Goal: Transaction & Acquisition: Purchase product/service

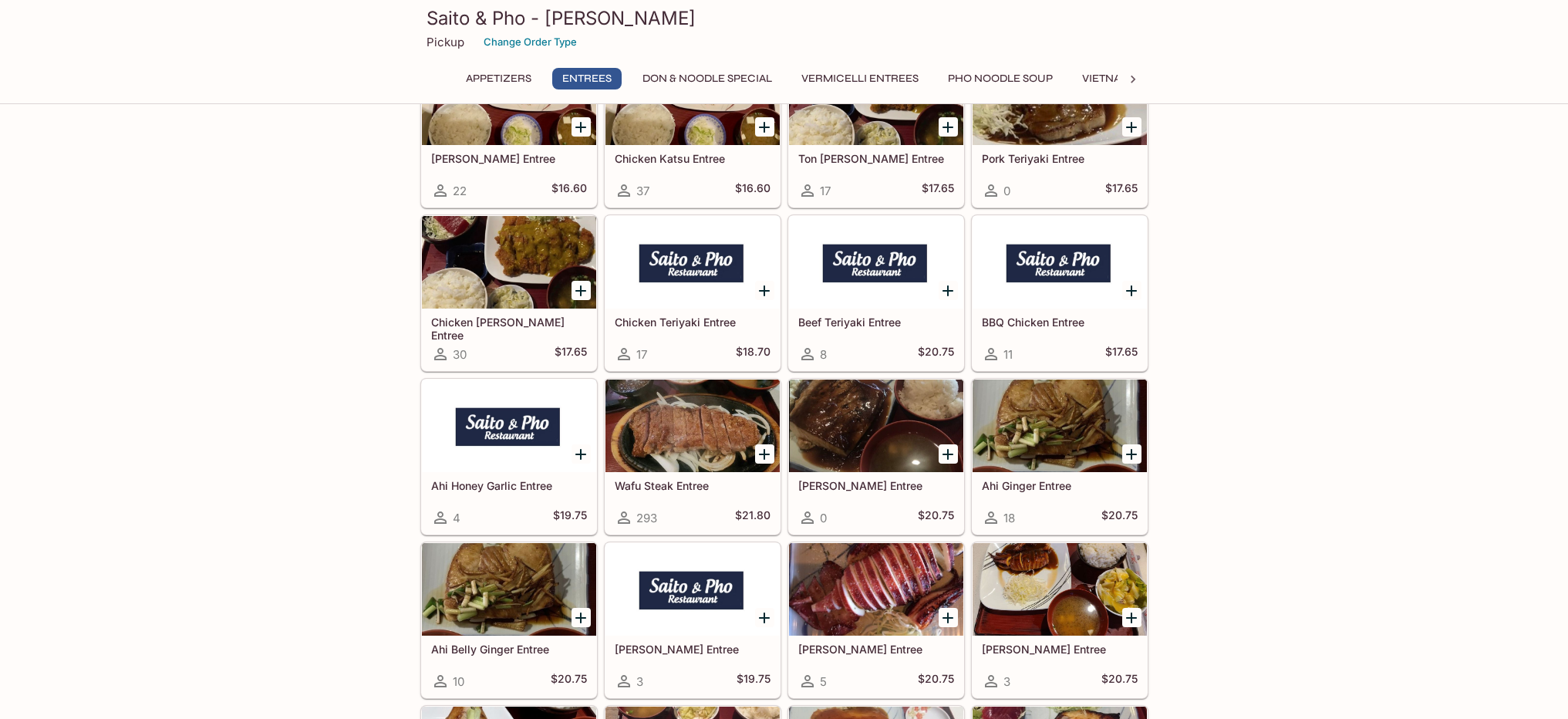
scroll to position [823, 0]
click at [763, 450] on icon "Add Wafu Steak Entree" at bounding box center [764, 453] width 18 height 18
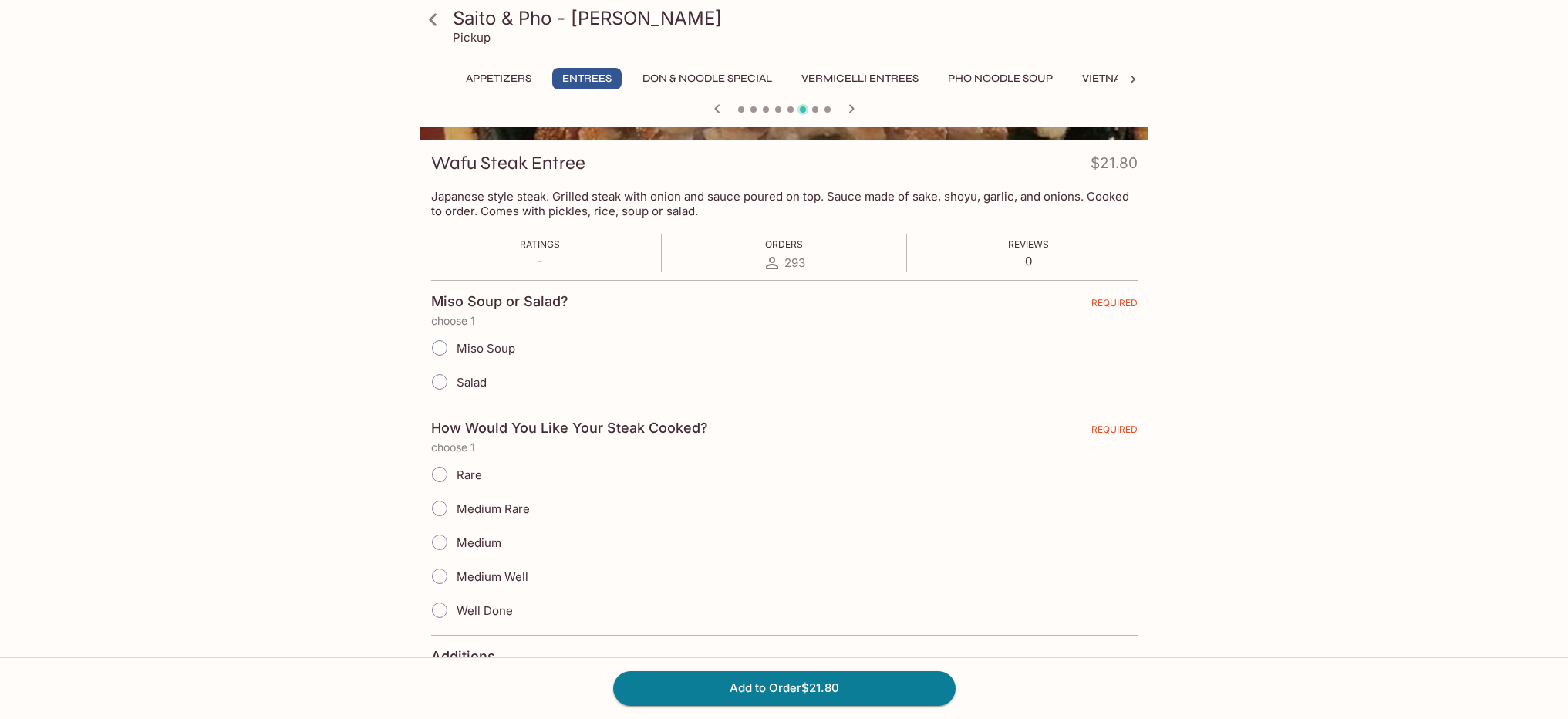
scroll to position [220, 0]
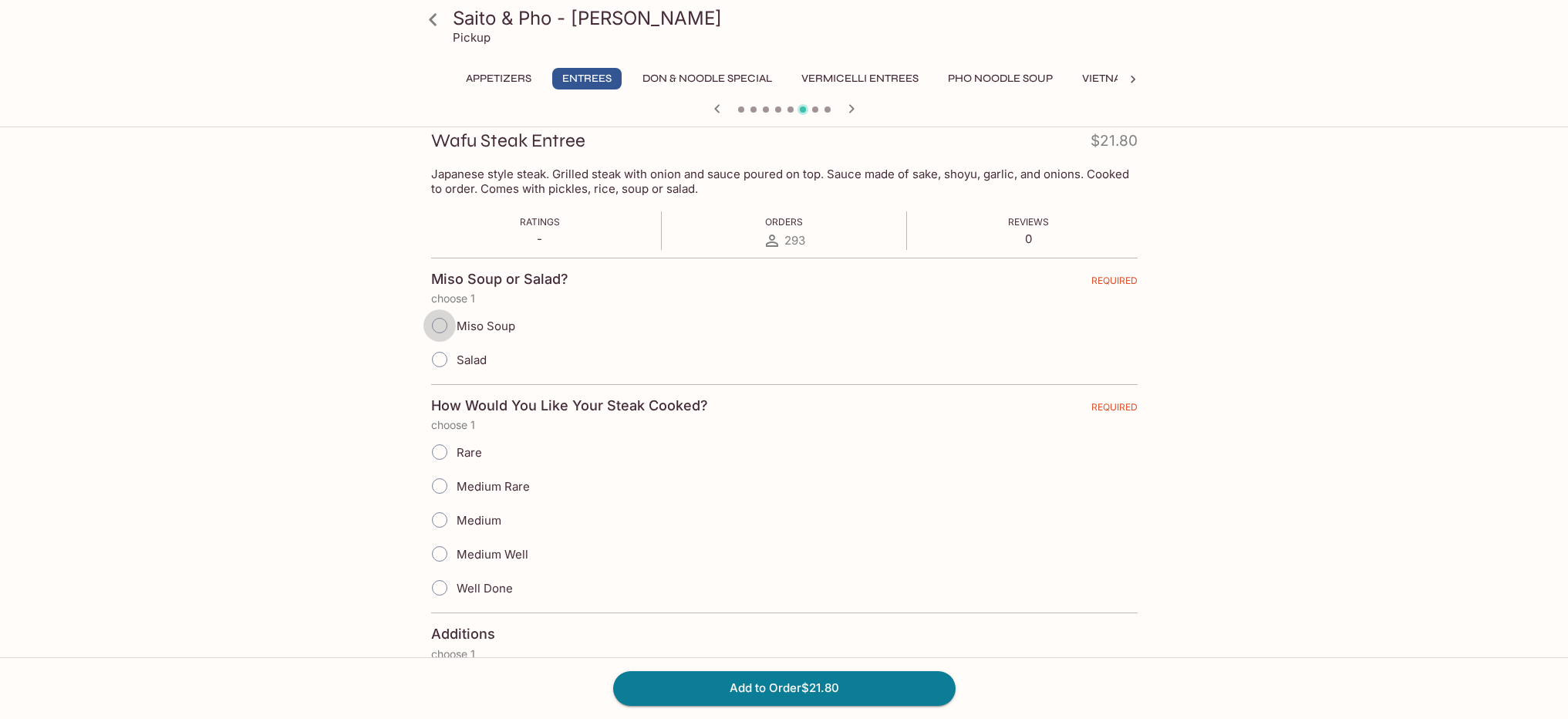
click at [444, 323] on input "Miso Soup" at bounding box center [440, 325] width 33 height 33
radio input "true"
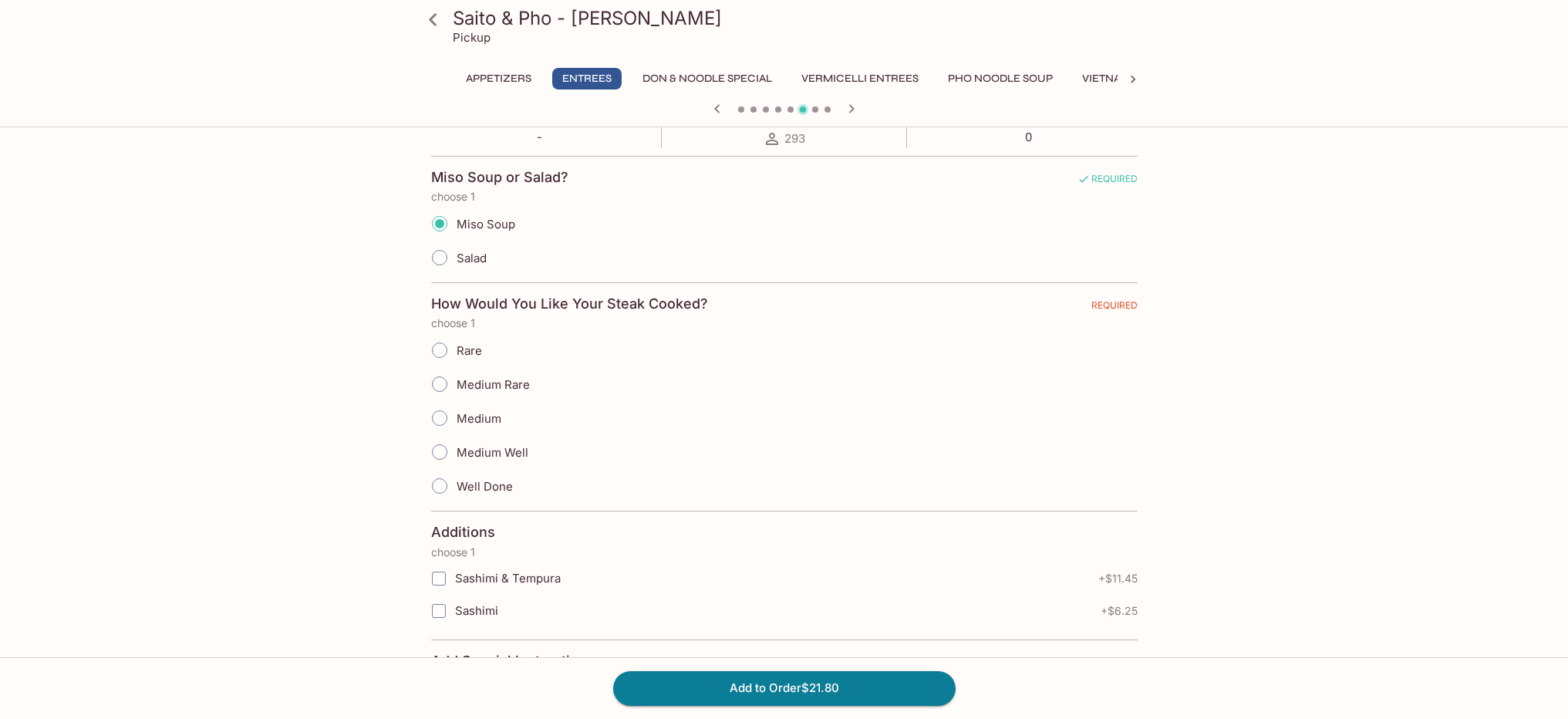
scroll to position [330, 0]
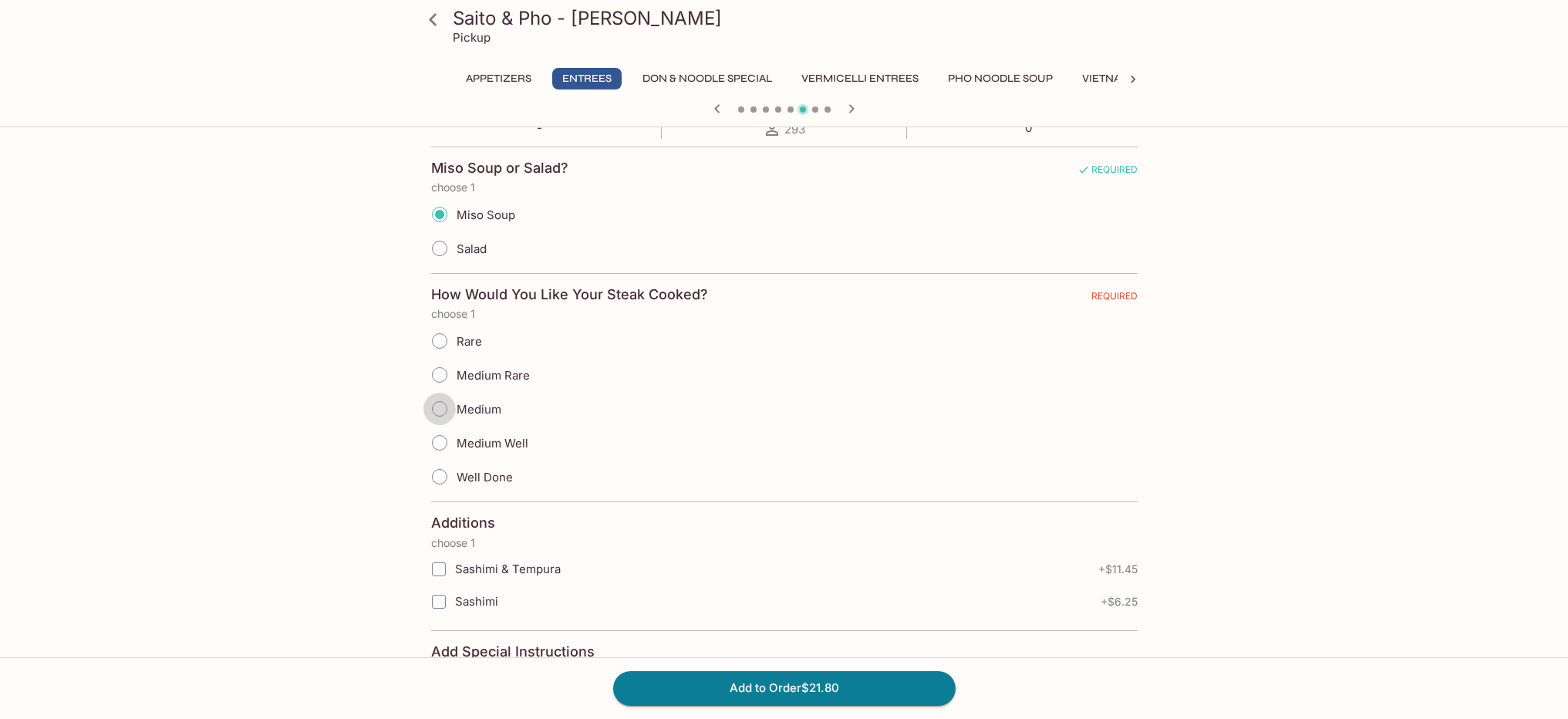
click at [444, 404] on input "Medium" at bounding box center [440, 408] width 33 height 33
radio input "true"
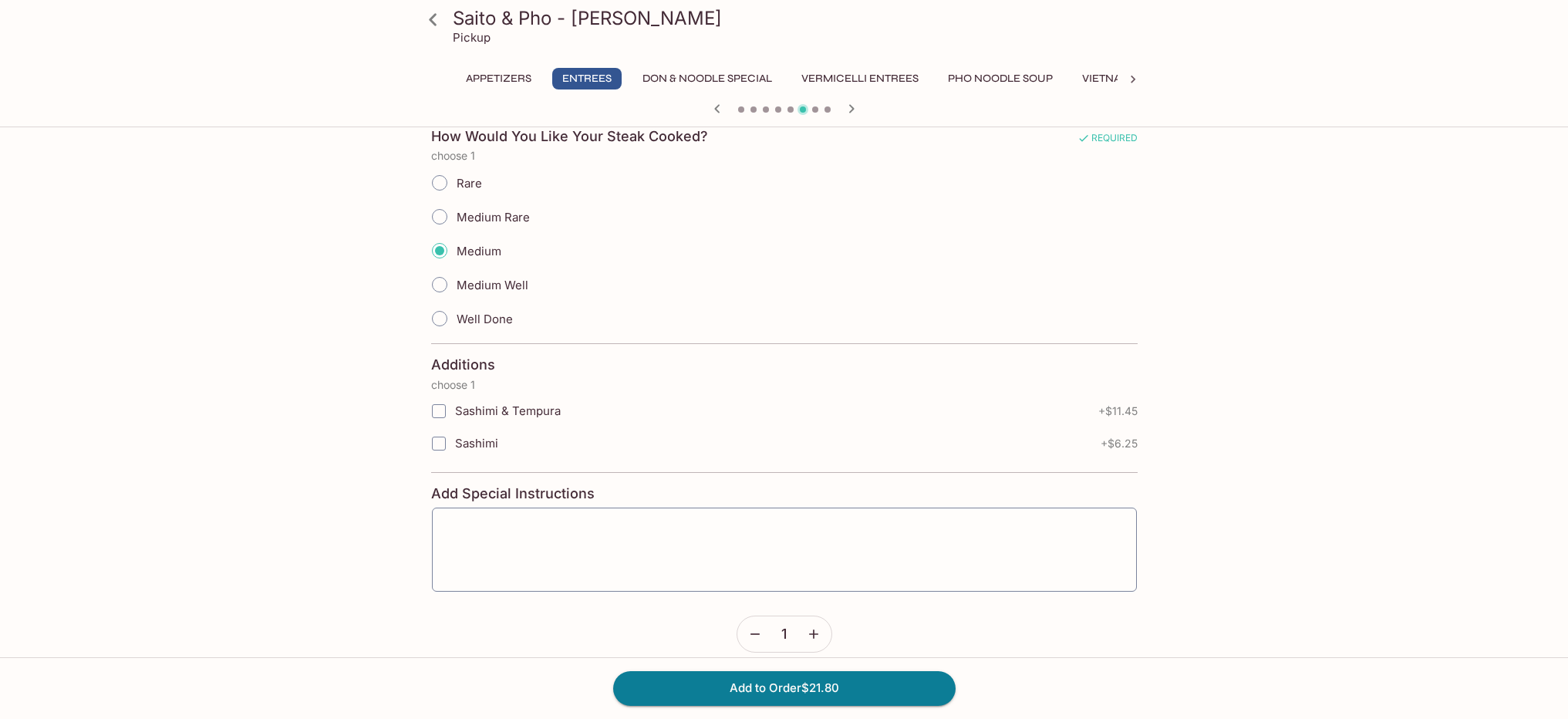
scroll to position [506, 0]
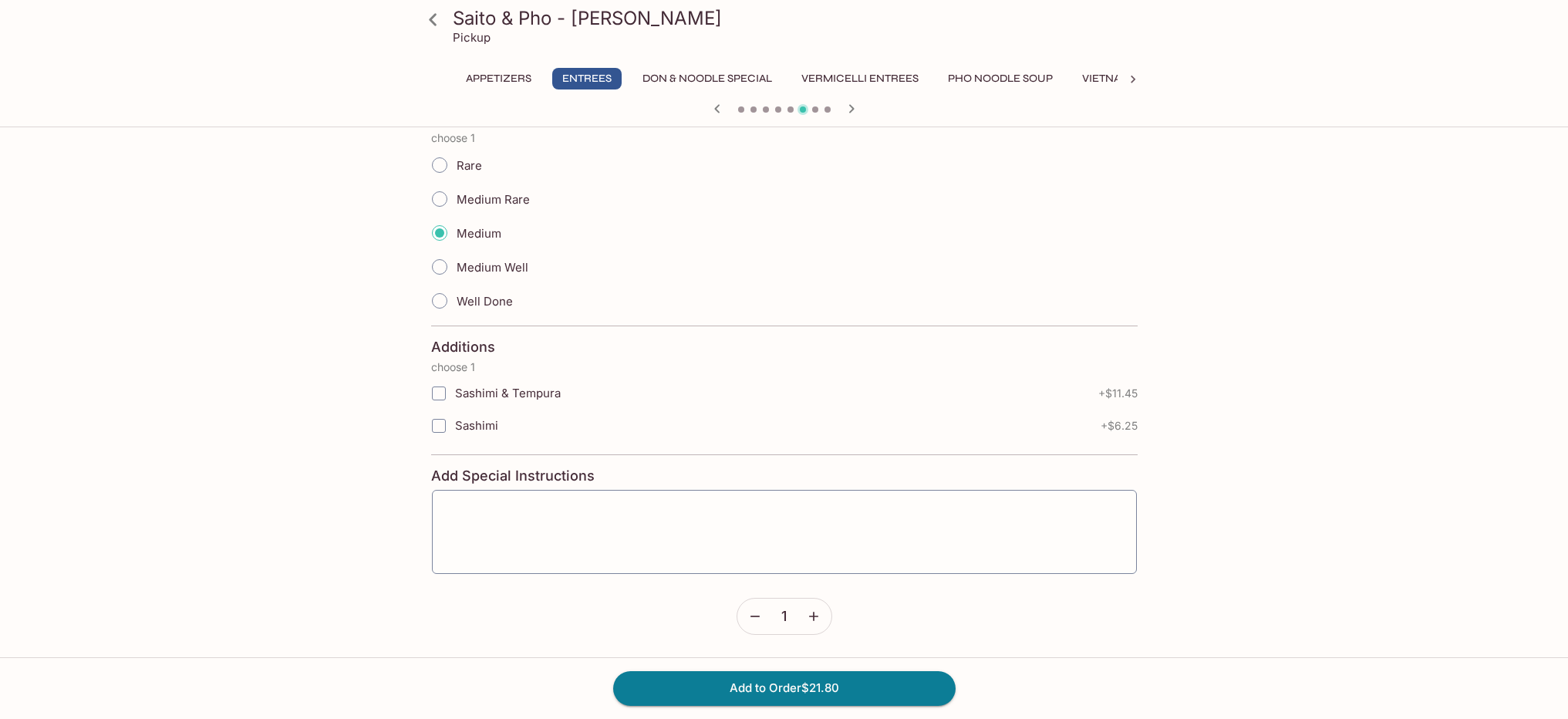
click at [441, 392] on input "Sashimi & Tempura" at bounding box center [439, 393] width 31 height 31
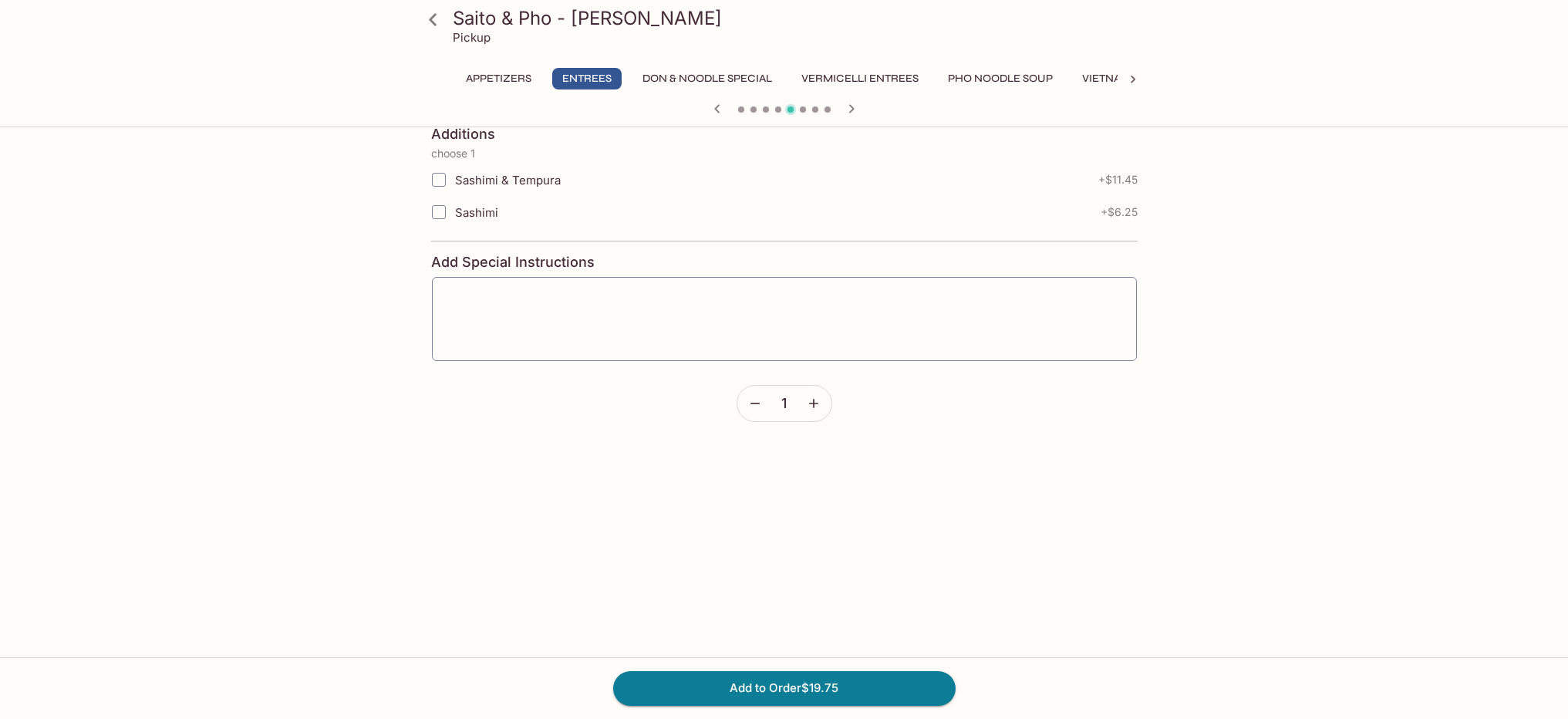
scroll to position [477, 0]
click at [439, 178] on input "Sashimi & Tempura" at bounding box center [439, 179] width 31 height 31
checkbox input "true"
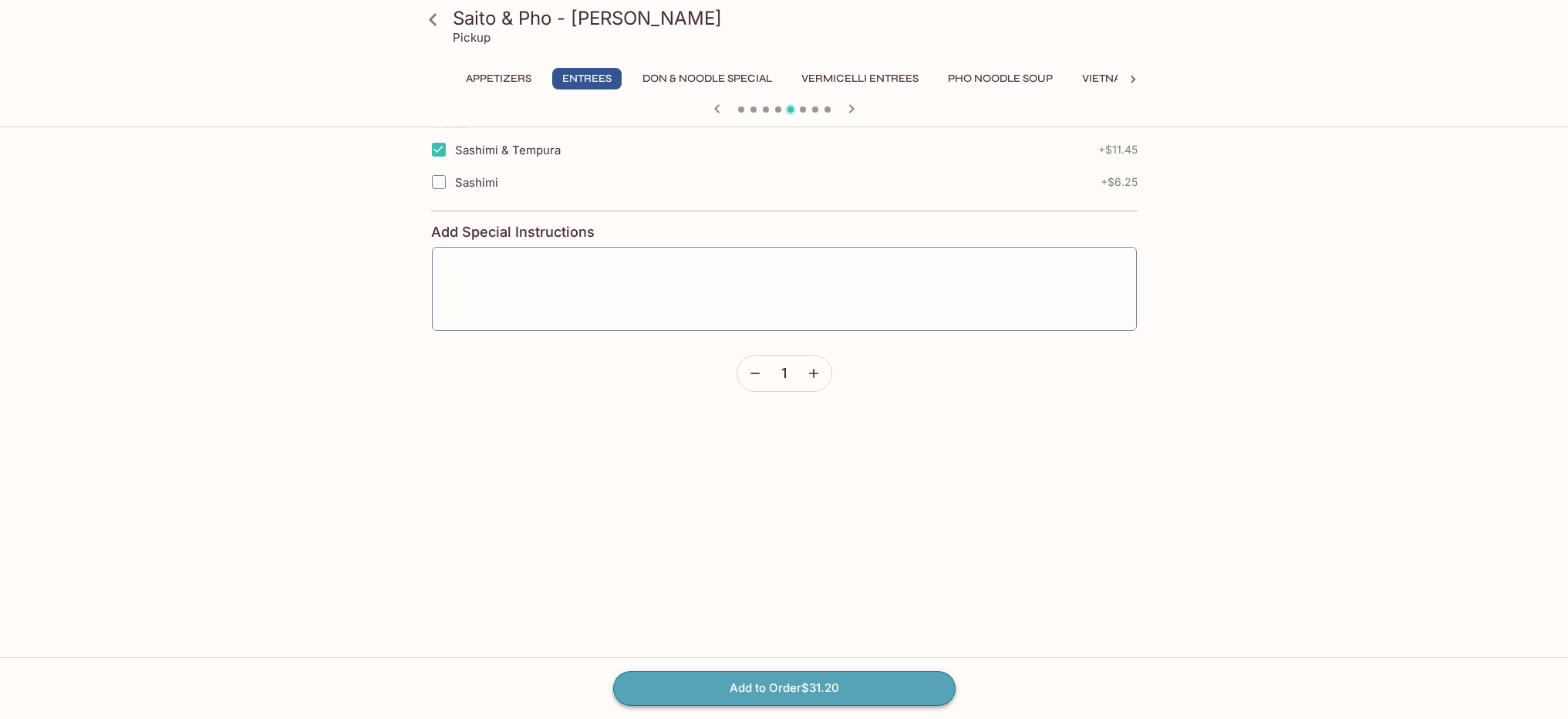
click at [819, 688] on button "Add to Order $31.20" at bounding box center [784, 688] width 342 height 34
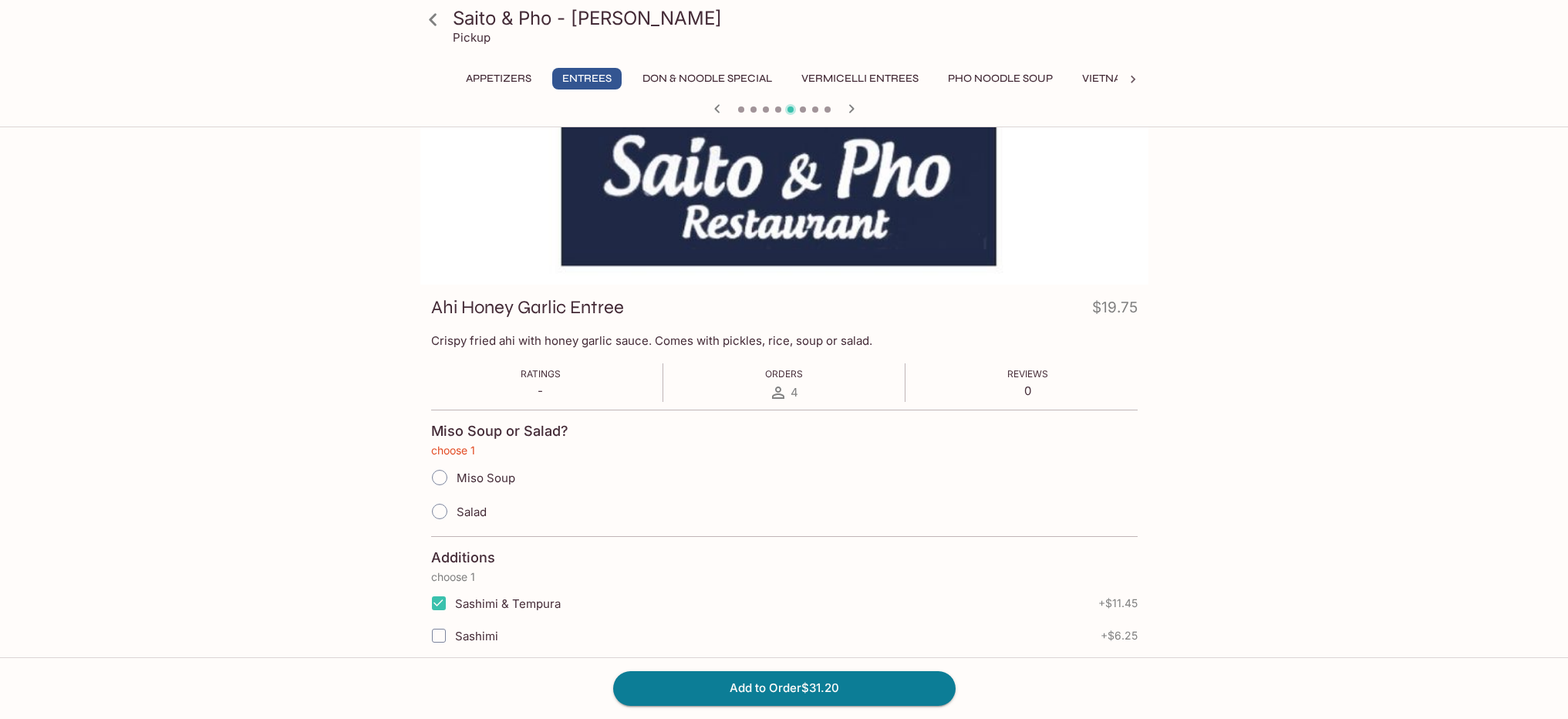
scroll to position [57, 0]
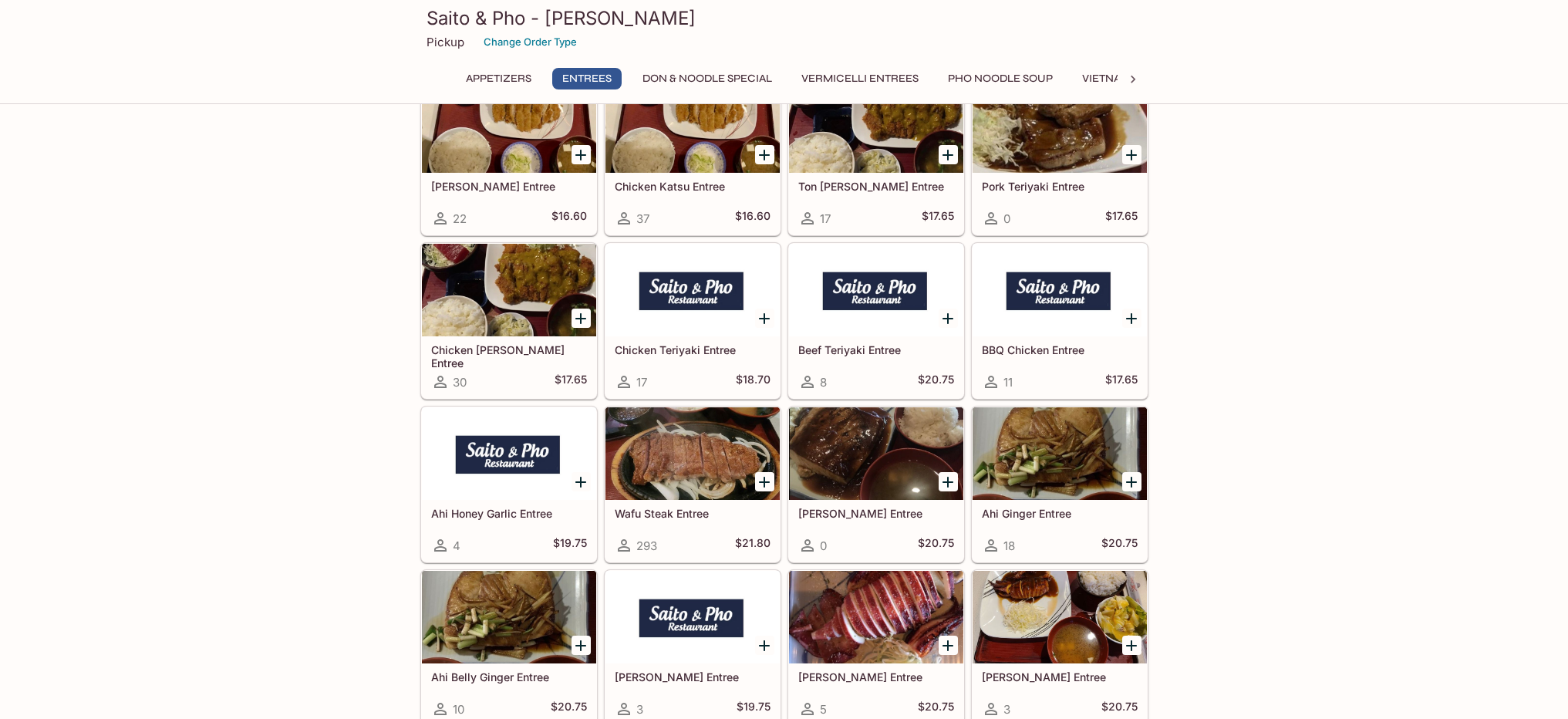
scroll to position [794, 0]
click at [761, 478] on icon "Add Wafu Steak Entree" at bounding box center [764, 483] width 18 height 18
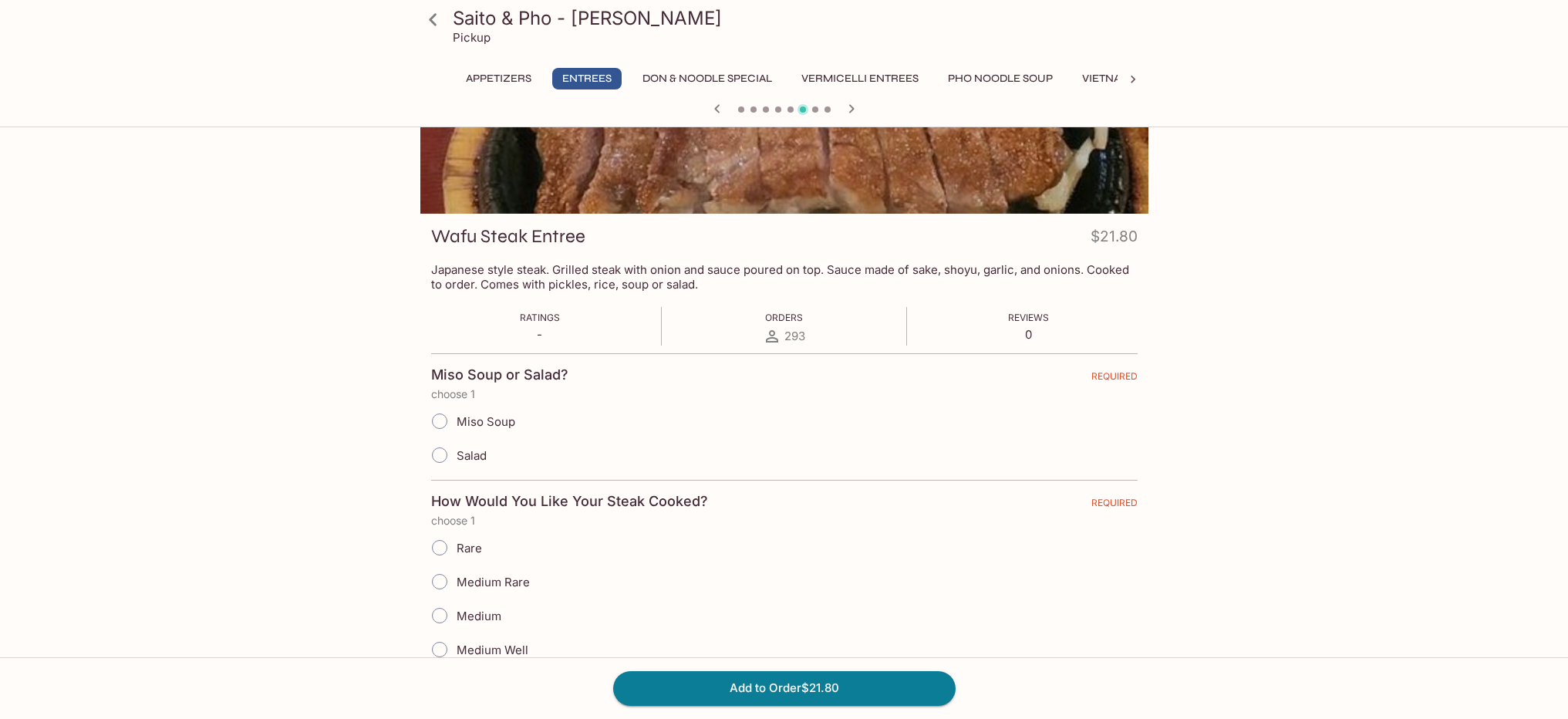
scroll to position [124, 0]
click at [438, 416] on input "Miso Soup" at bounding box center [440, 420] width 33 height 33
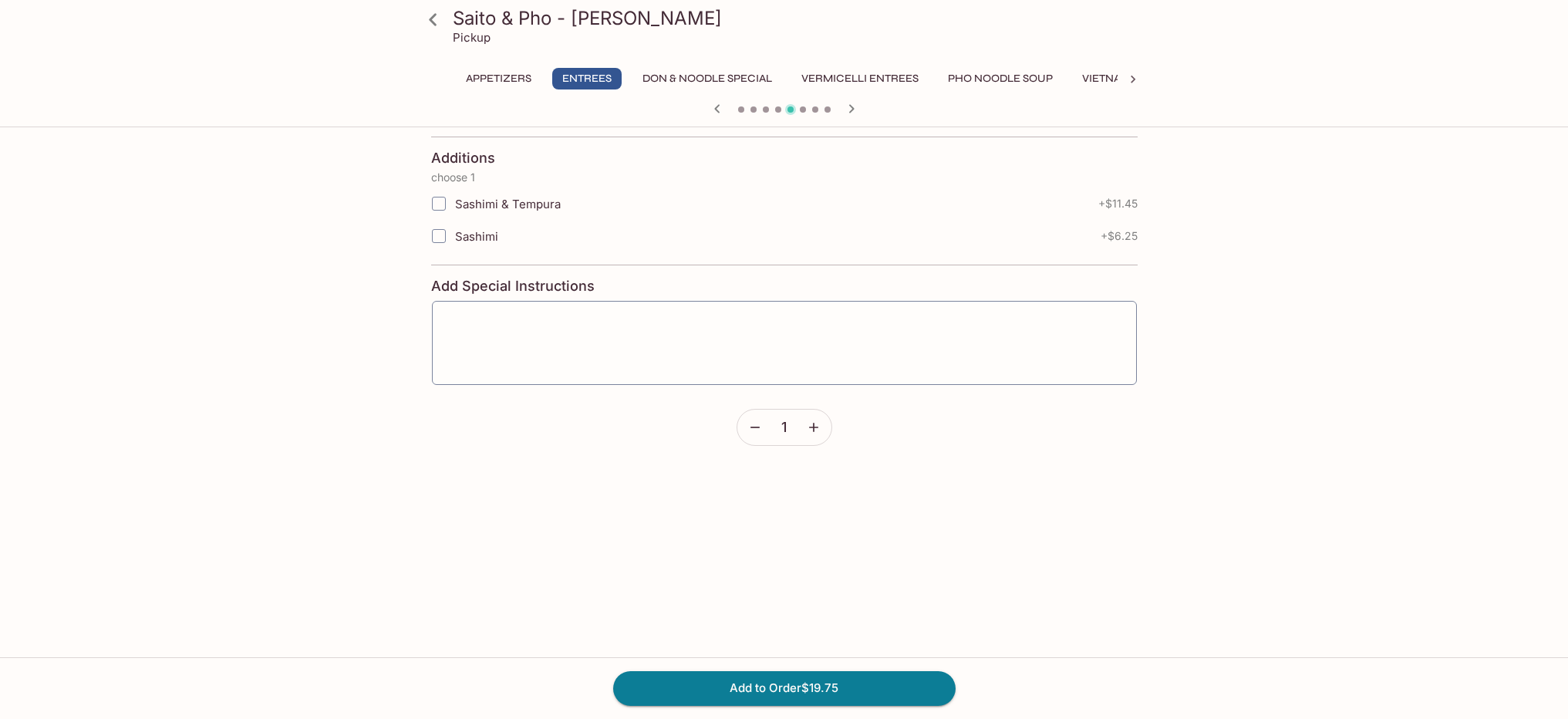
scroll to position [268, 0]
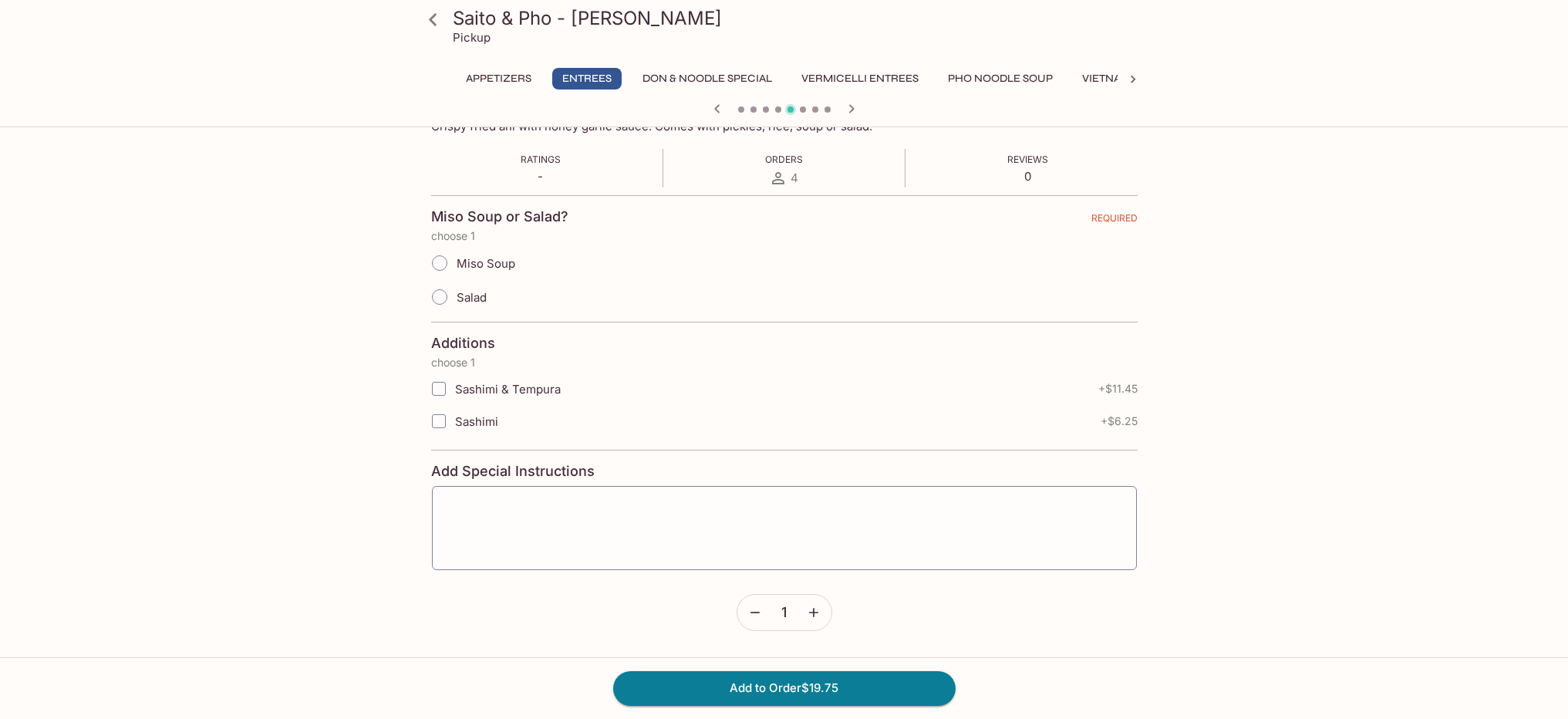
click at [440, 264] on input "Miso Soup" at bounding box center [440, 263] width 33 height 33
radio input "true"
click at [443, 391] on input "Sashimi & Tempura" at bounding box center [439, 389] width 31 height 31
click at [435, 384] on input "Sashimi & Tempura" at bounding box center [439, 389] width 31 height 31
click at [440, 385] on input "Sashimi & Tempura" at bounding box center [439, 389] width 31 height 31
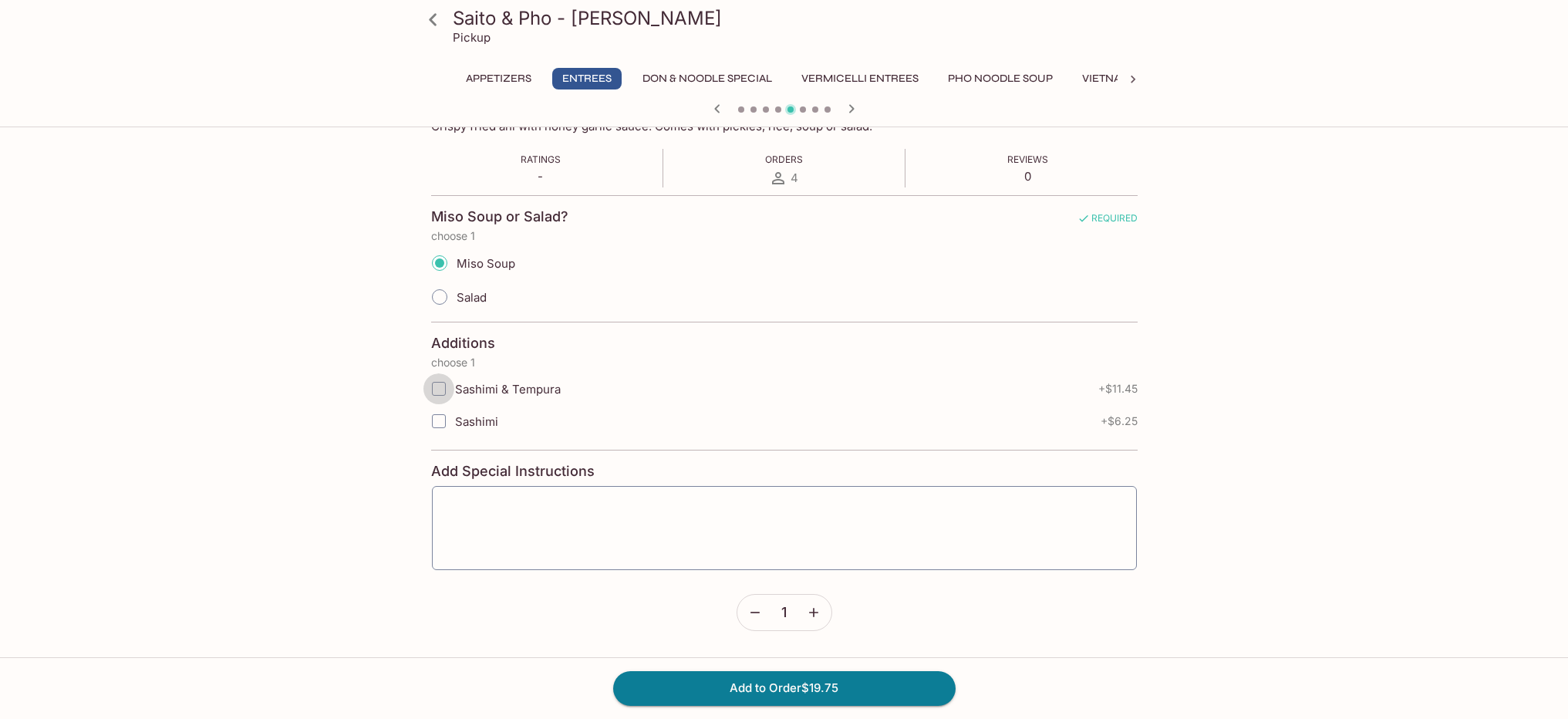
click at [444, 391] on input "Sashimi & Tempura" at bounding box center [439, 389] width 31 height 31
checkbox input "true"
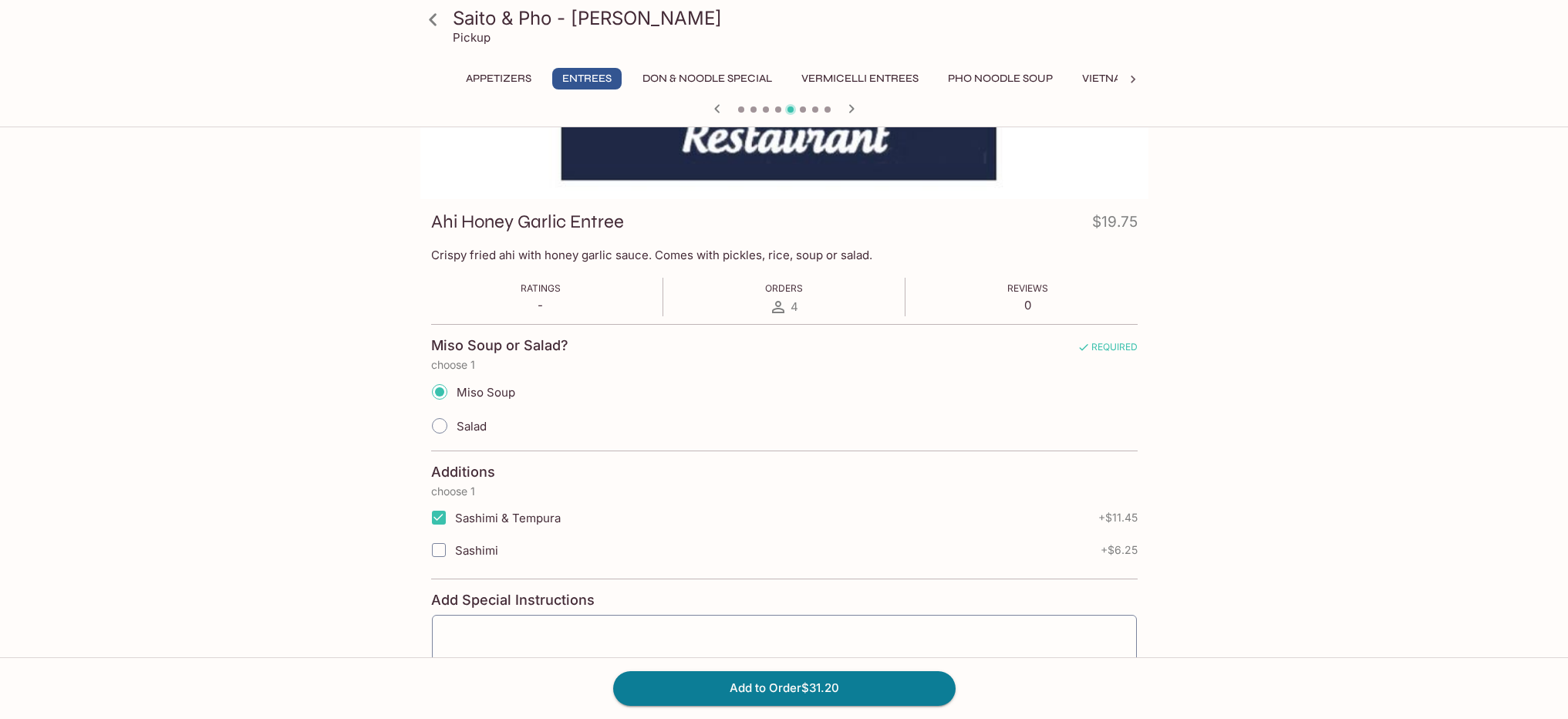
scroll to position [135, 0]
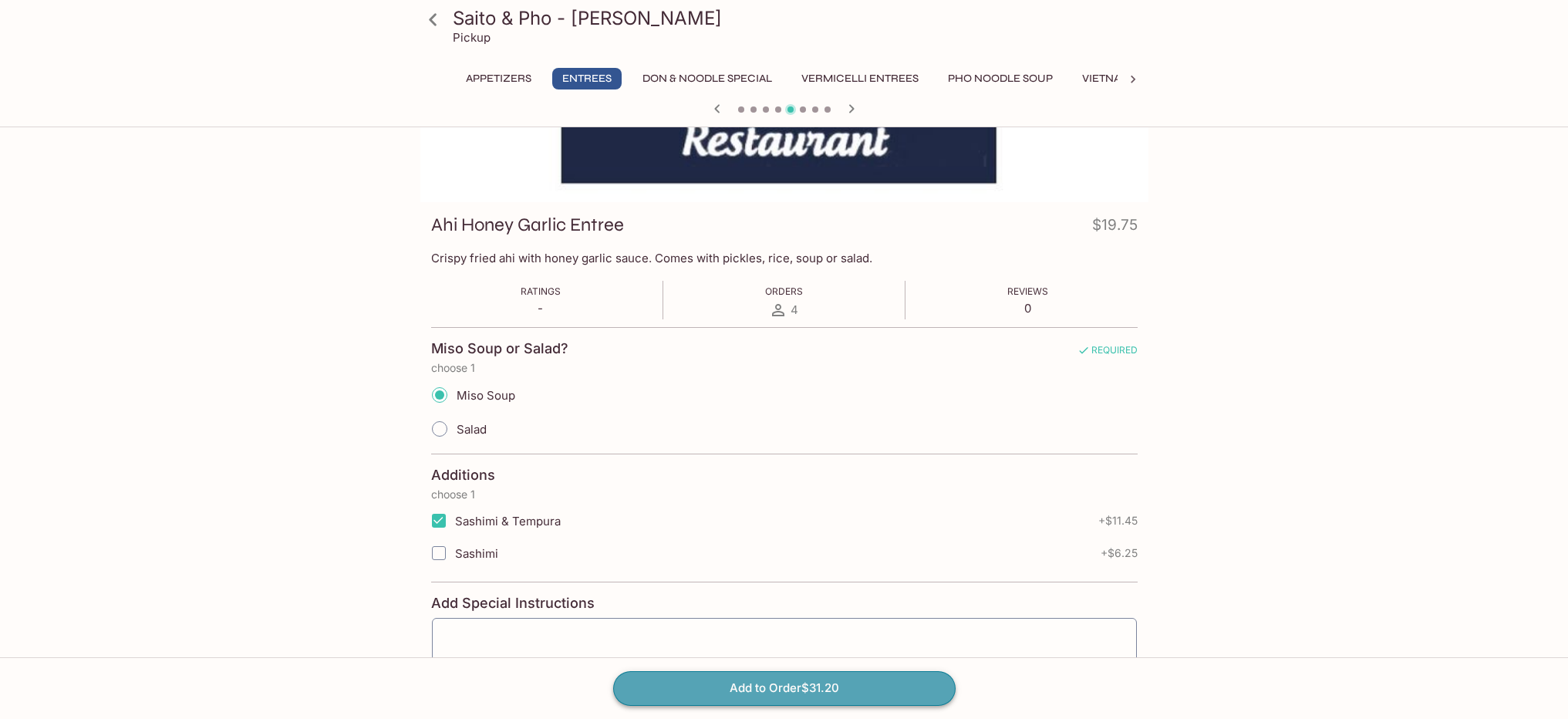
click at [815, 684] on button "Add to Order $31.20" at bounding box center [784, 688] width 342 height 34
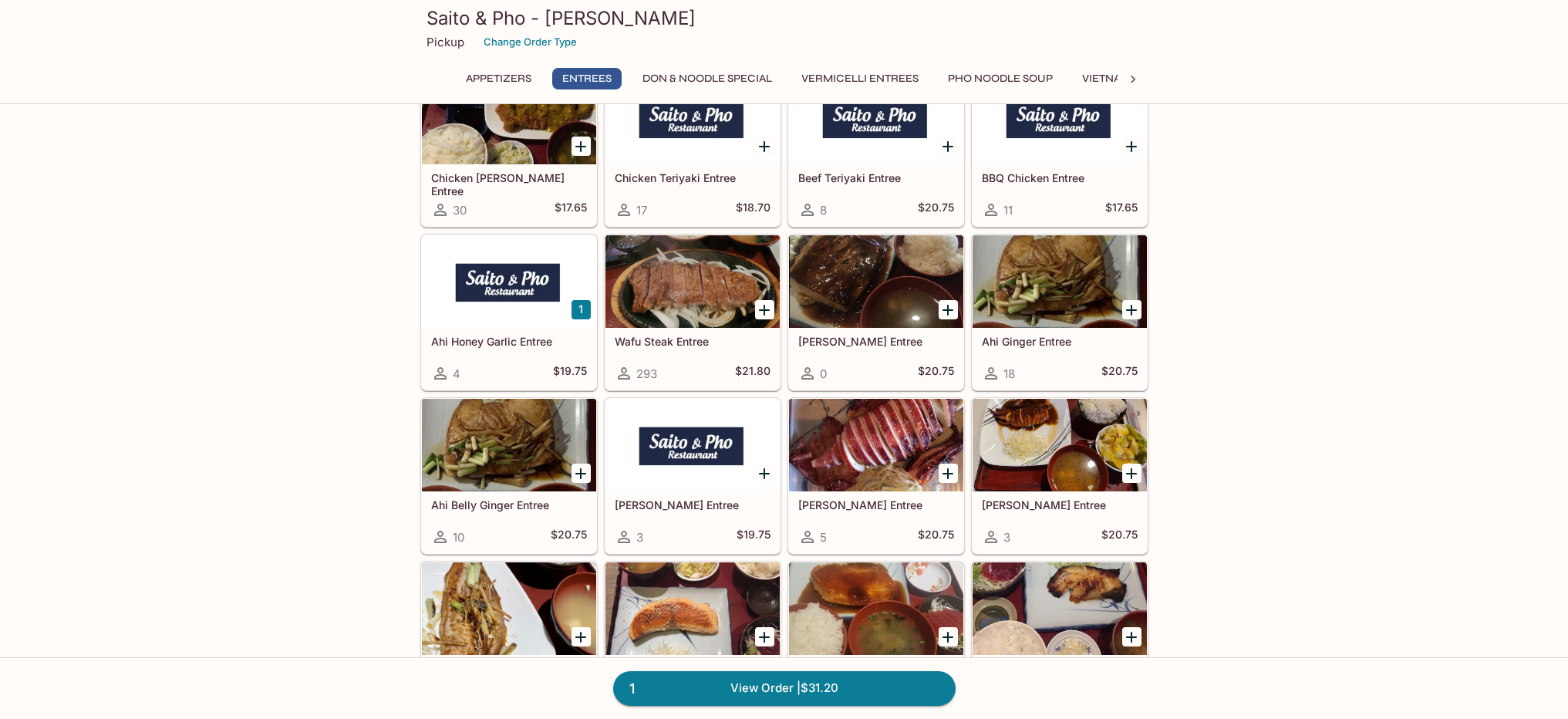
scroll to position [975, 0]
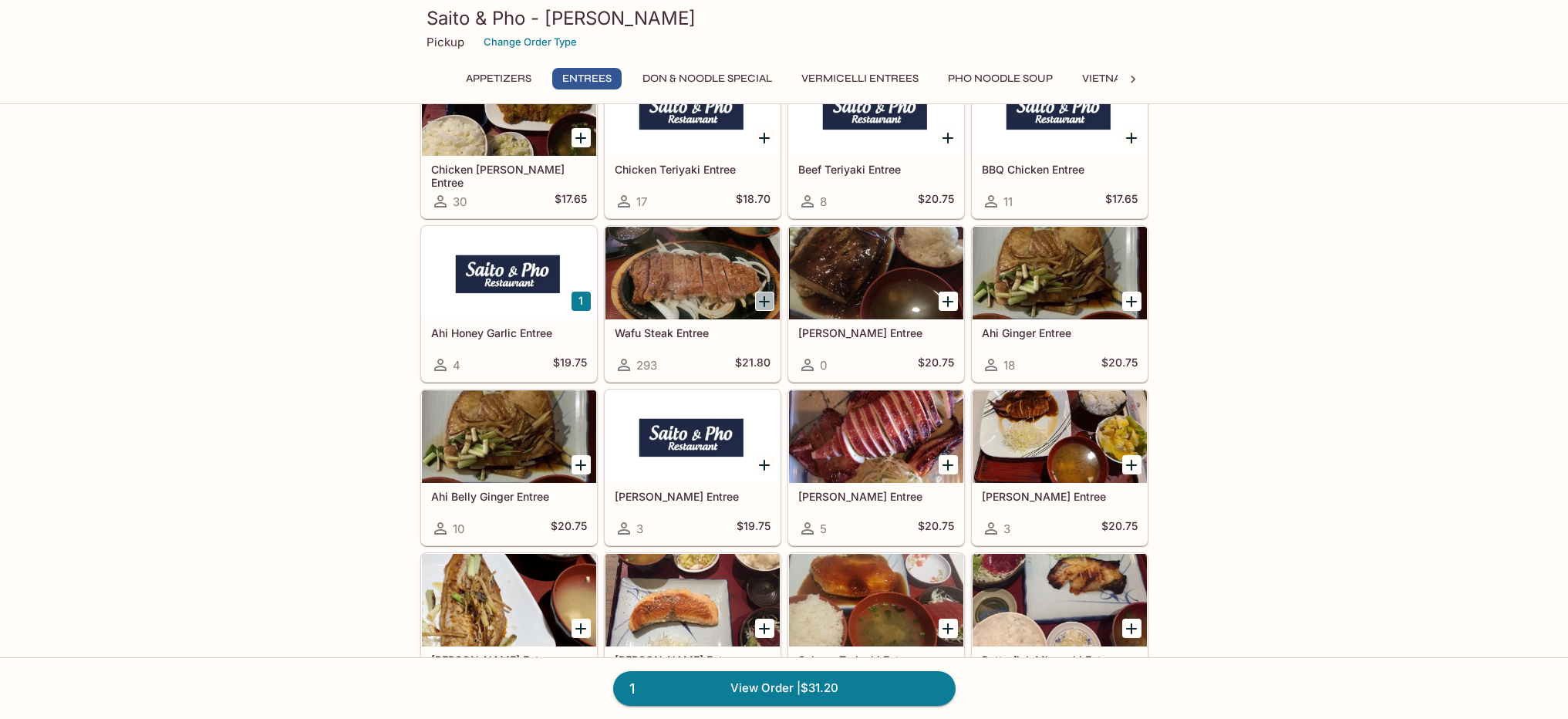
click at [764, 296] on icon "Add Wafu Steak Entree" at bounding box center [764, 302] width 11 height 11
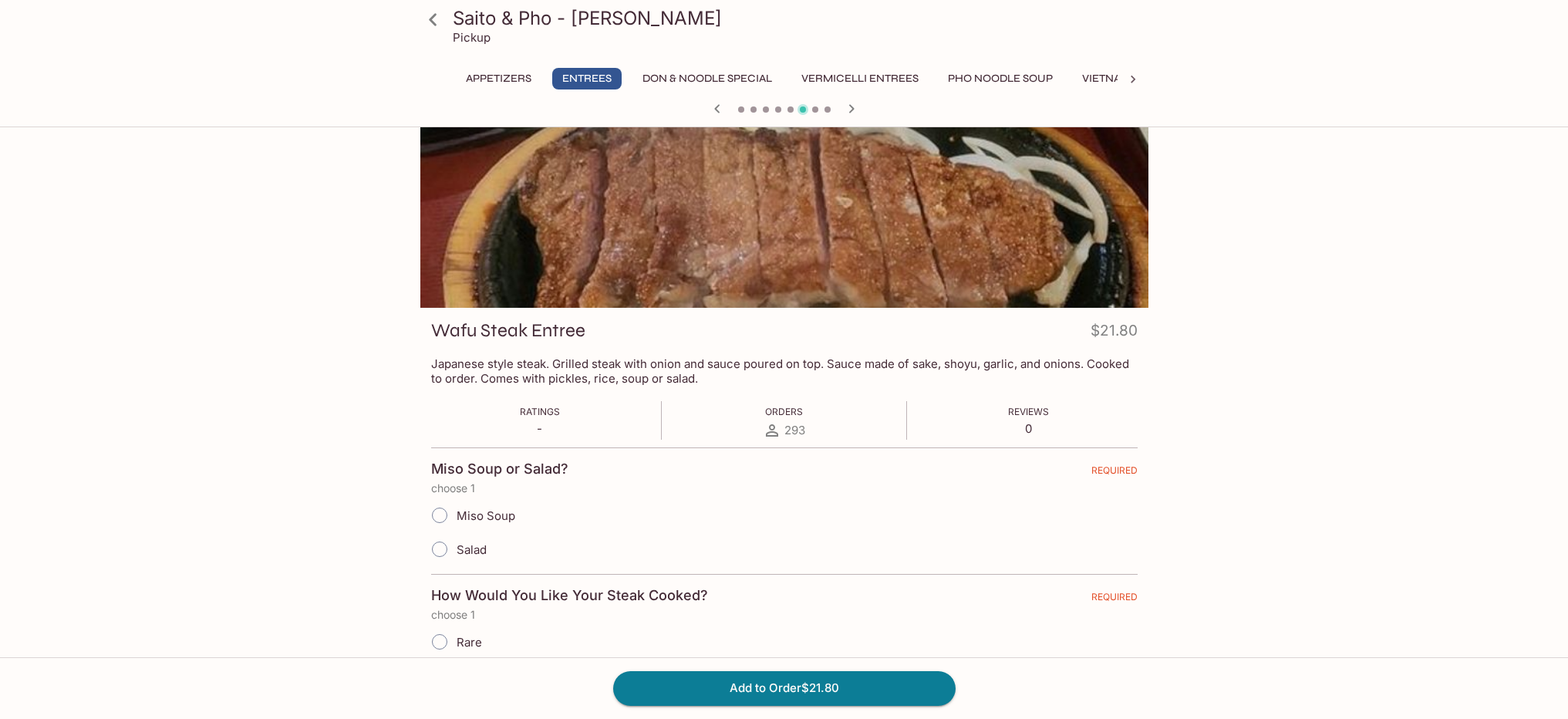
scroll to position [31, 0]
click at [438, 510] on input "Miso Soup" at bounding box center [440, 514] width 33 height 33
radio input "true"
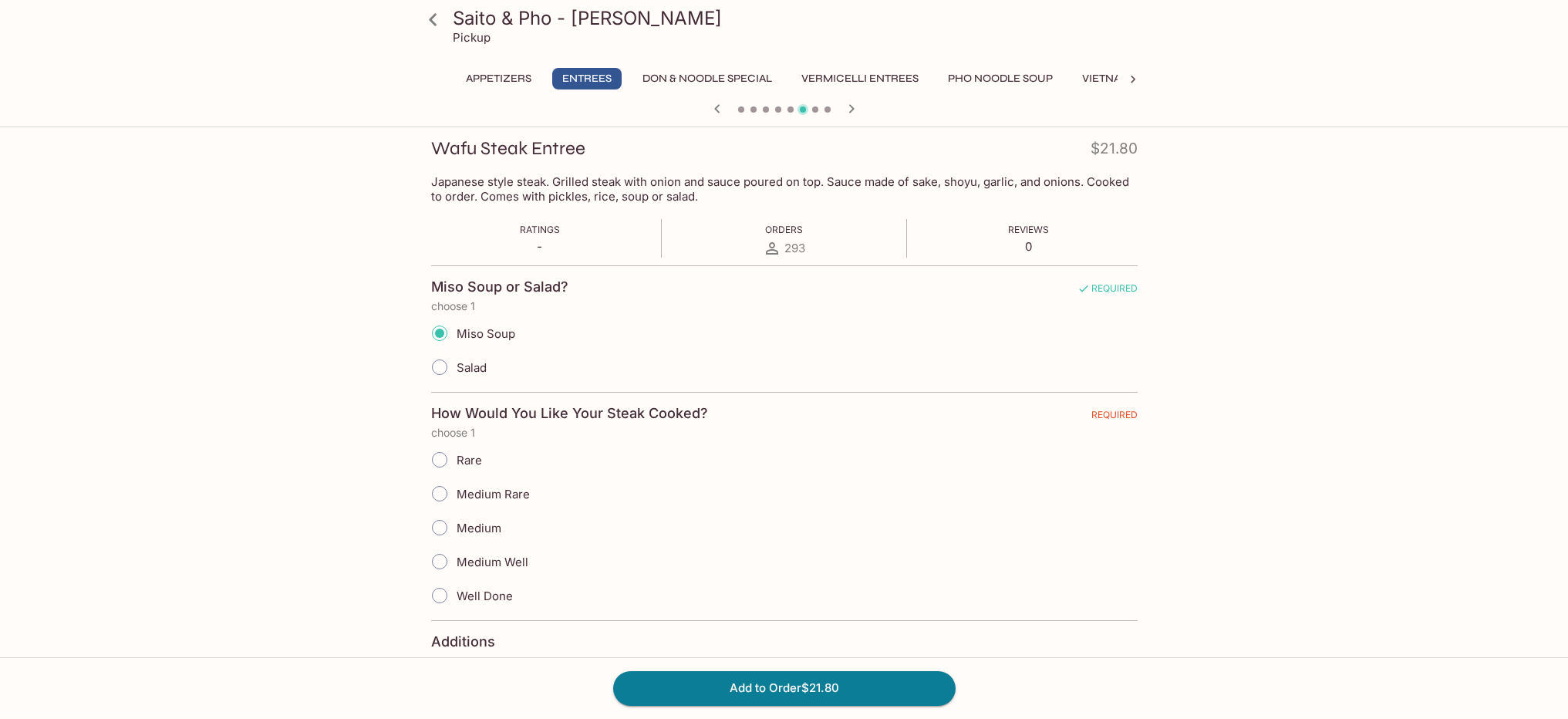
scroll to position [219, 0]
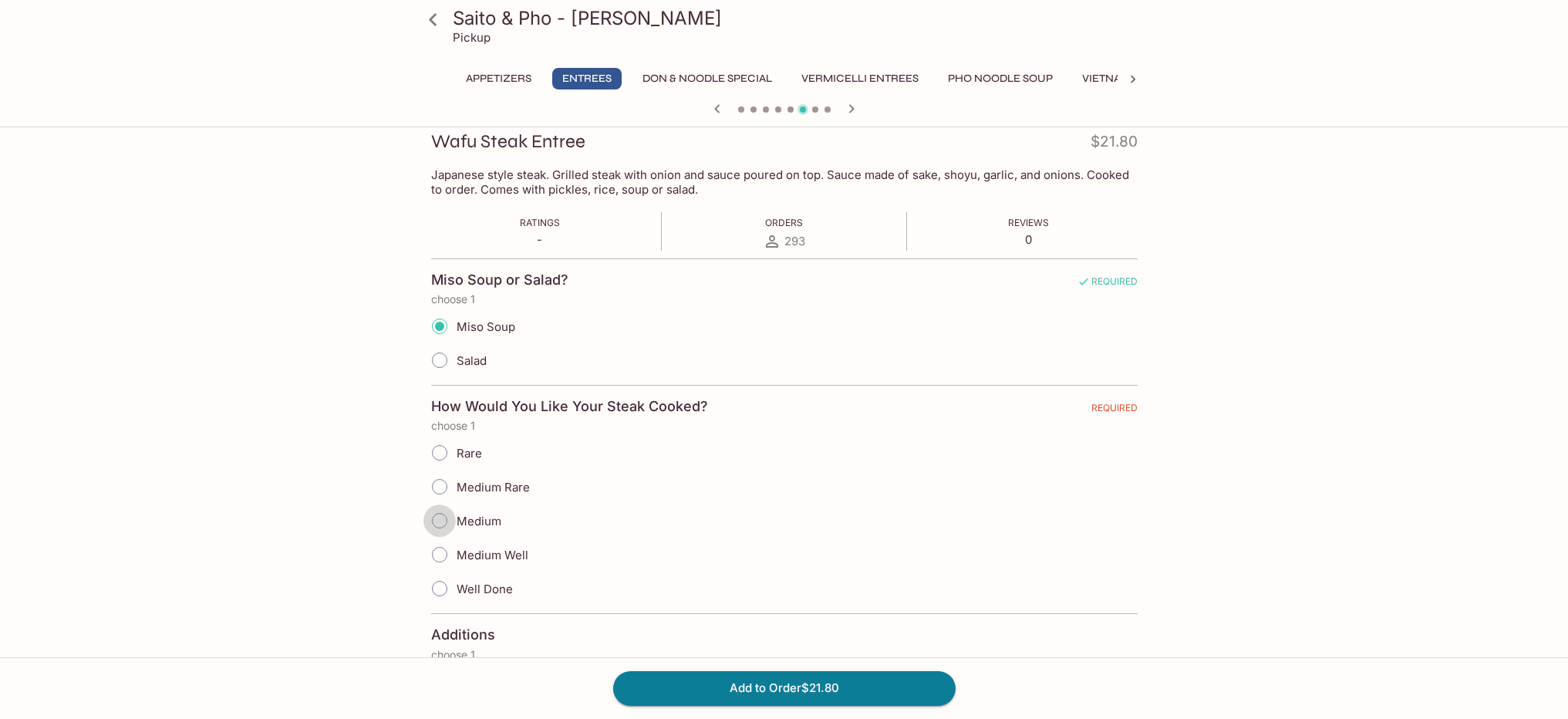
click at [438, 519] on input "Medium" at bounding box center [440, 520] width 33 height 33
radio input "true"
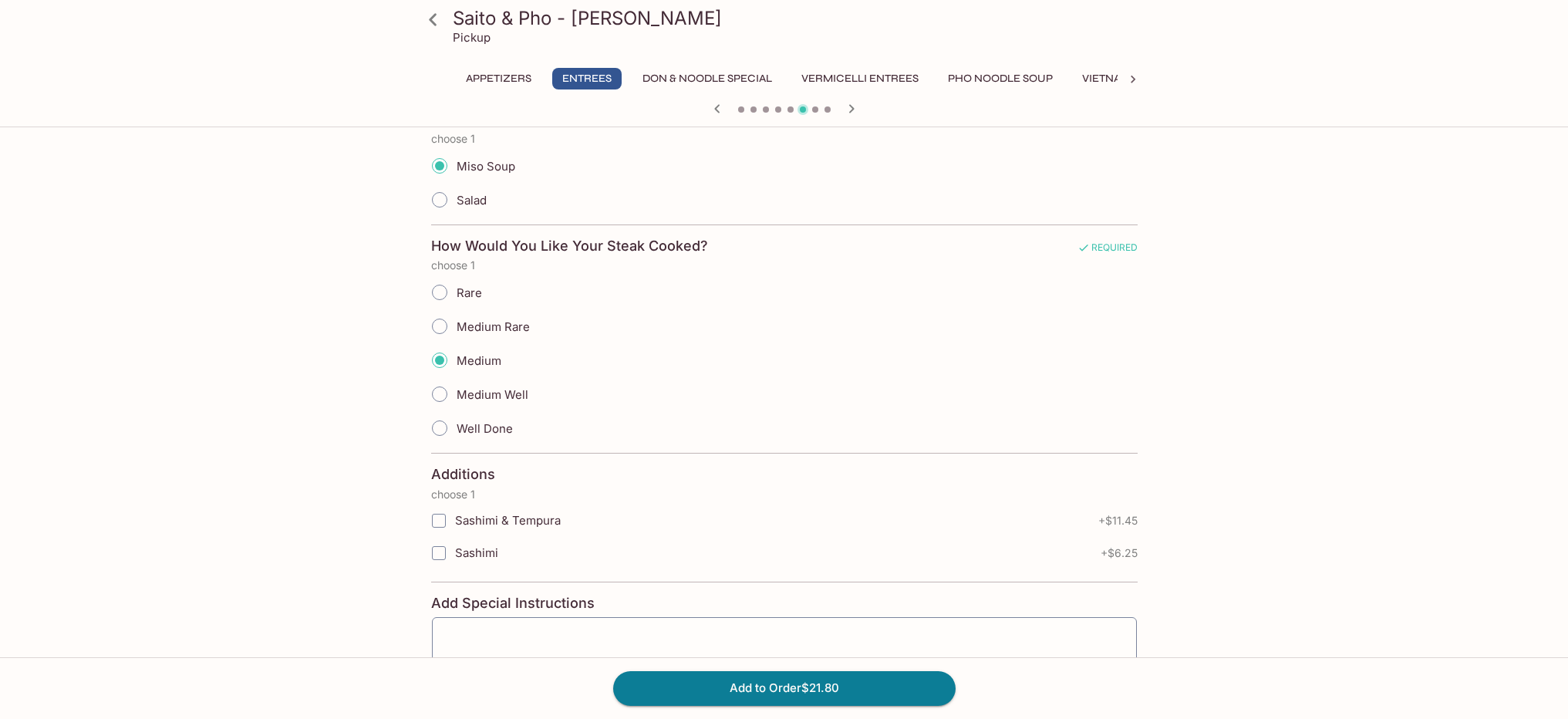
scroll to position [381, 0]
click at [434, 515] on input "Sashimi & Tempura" at bounding box center [439, 518] width 31 height 31
checkbox input "true"
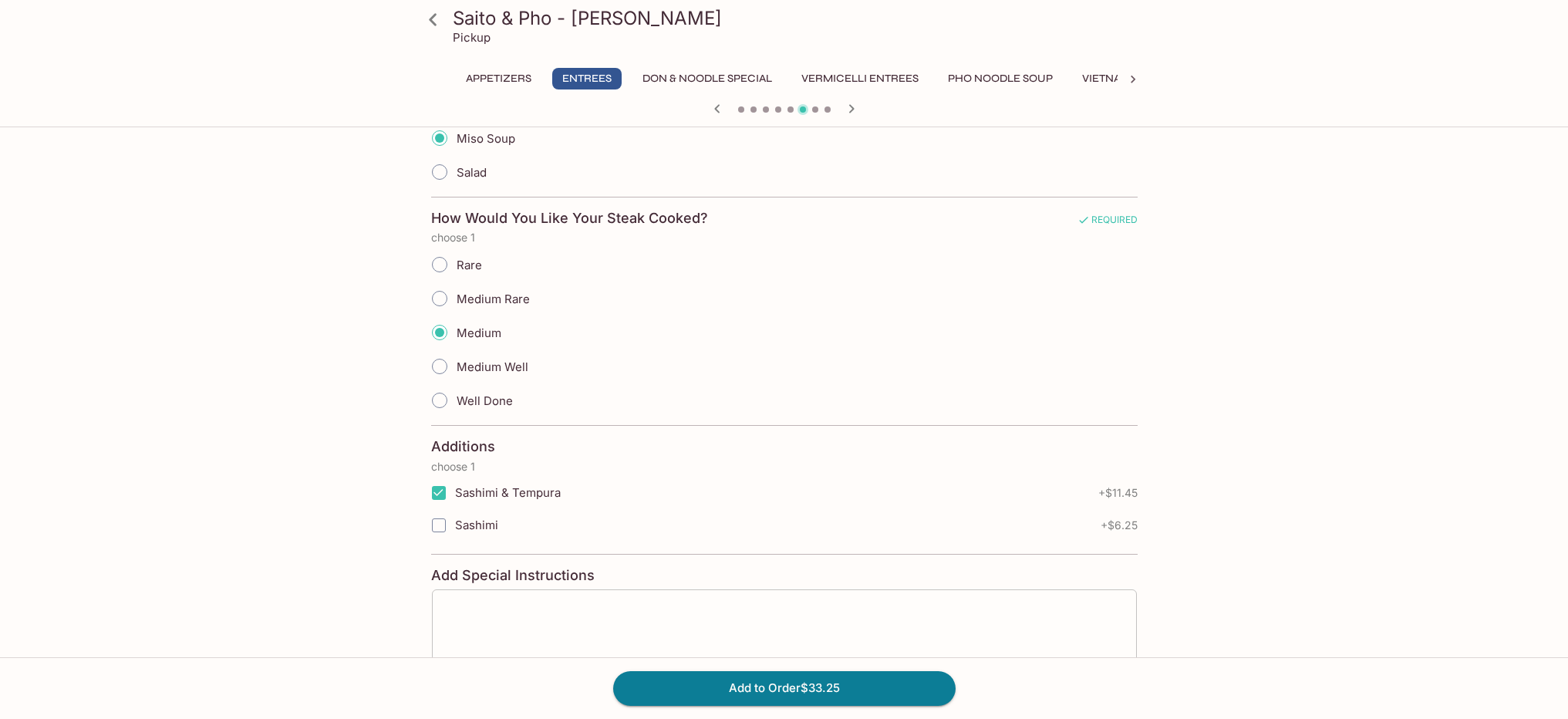
scroll to position [506, 0]
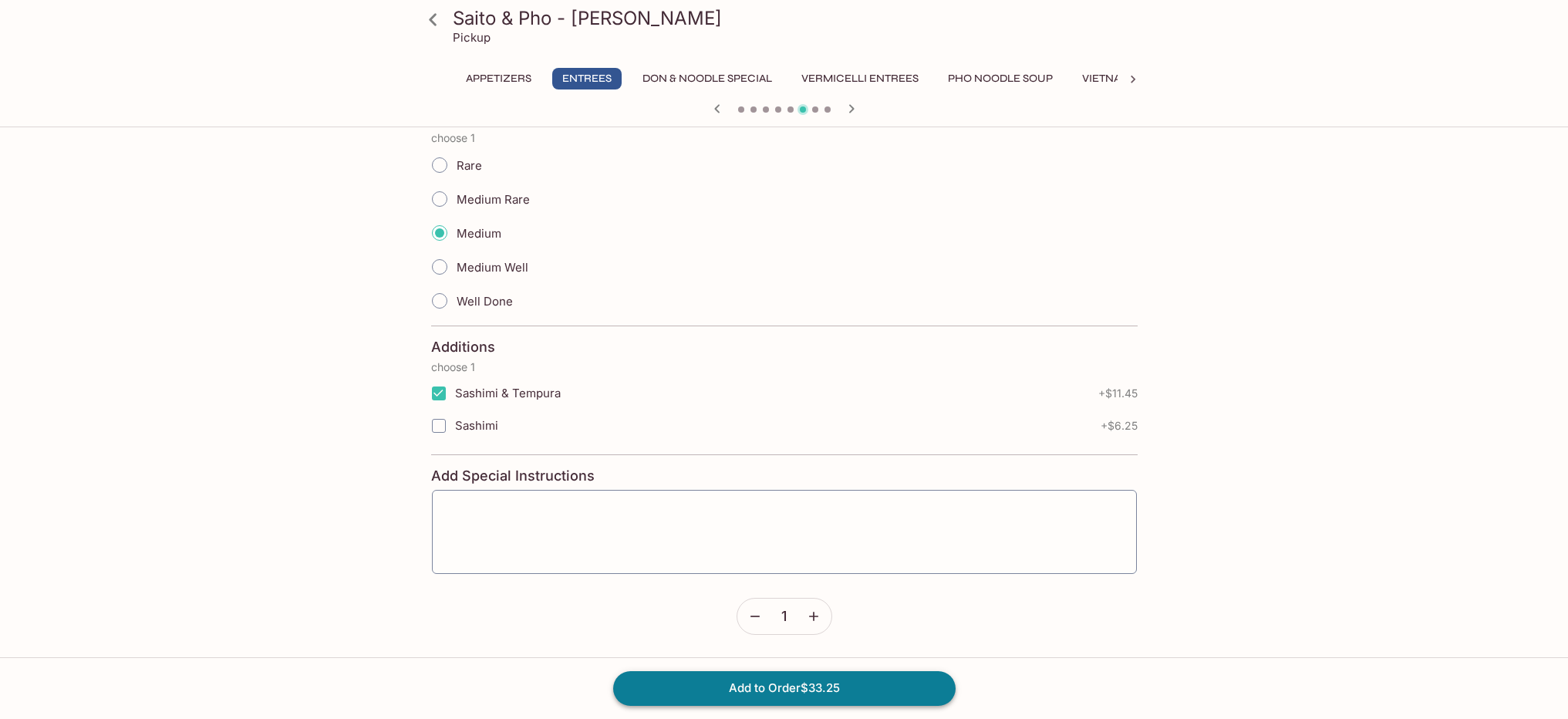
click at [821, 685] on button "Add to Order $33.25" at bounding box center [784, 688] width 342 height 34
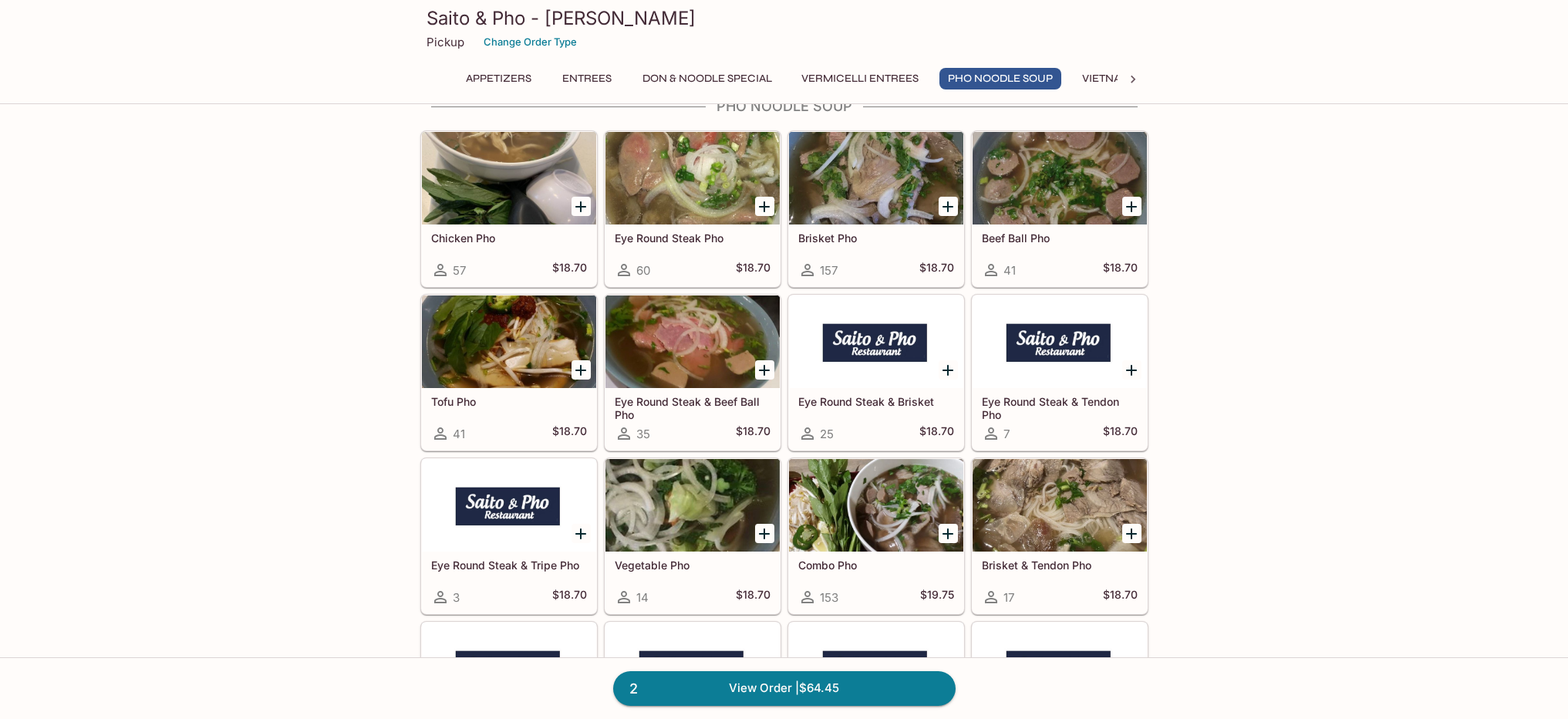
scroll to position [3205, 0]
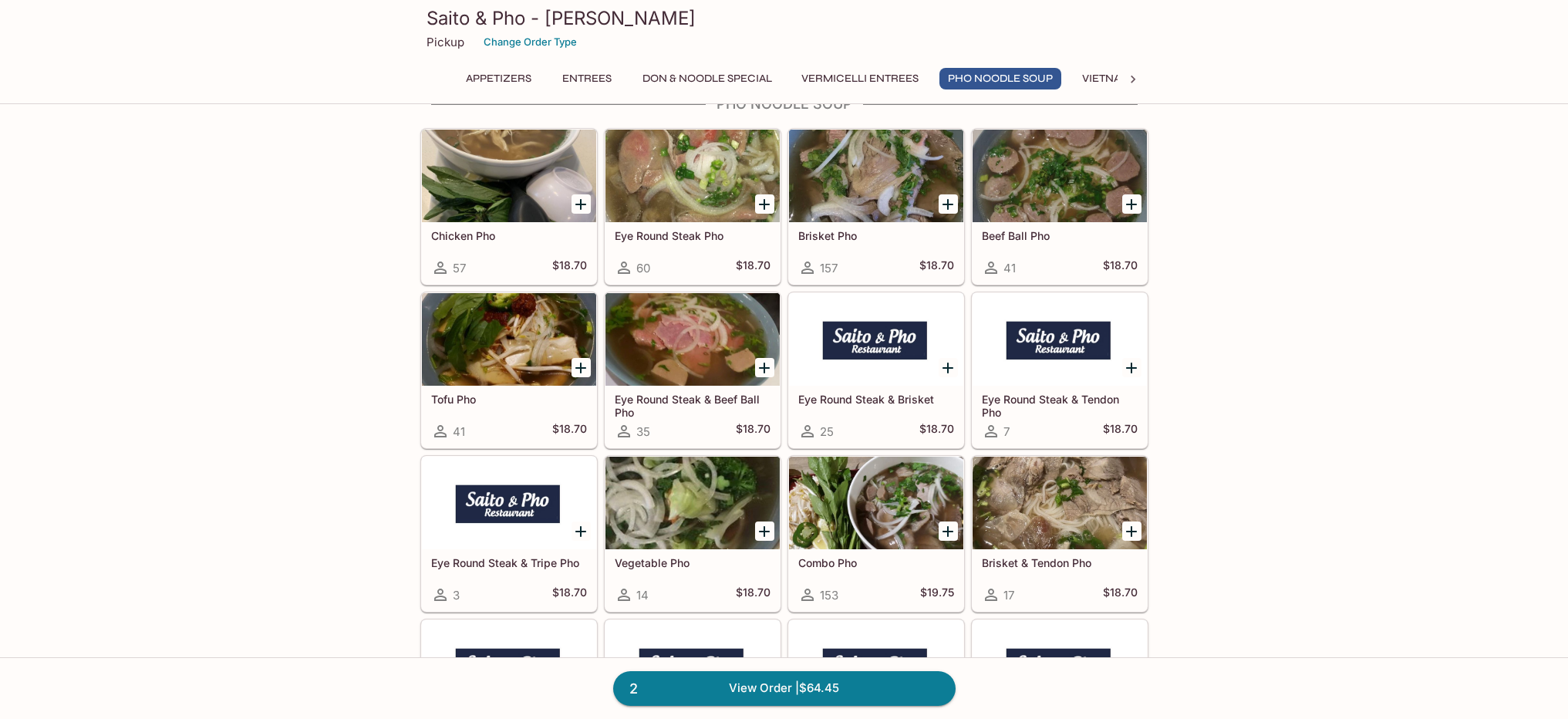
click at [946, 204] on icon "Add Brisket Pho" at bounding box center [948, 205] width 11 height 11
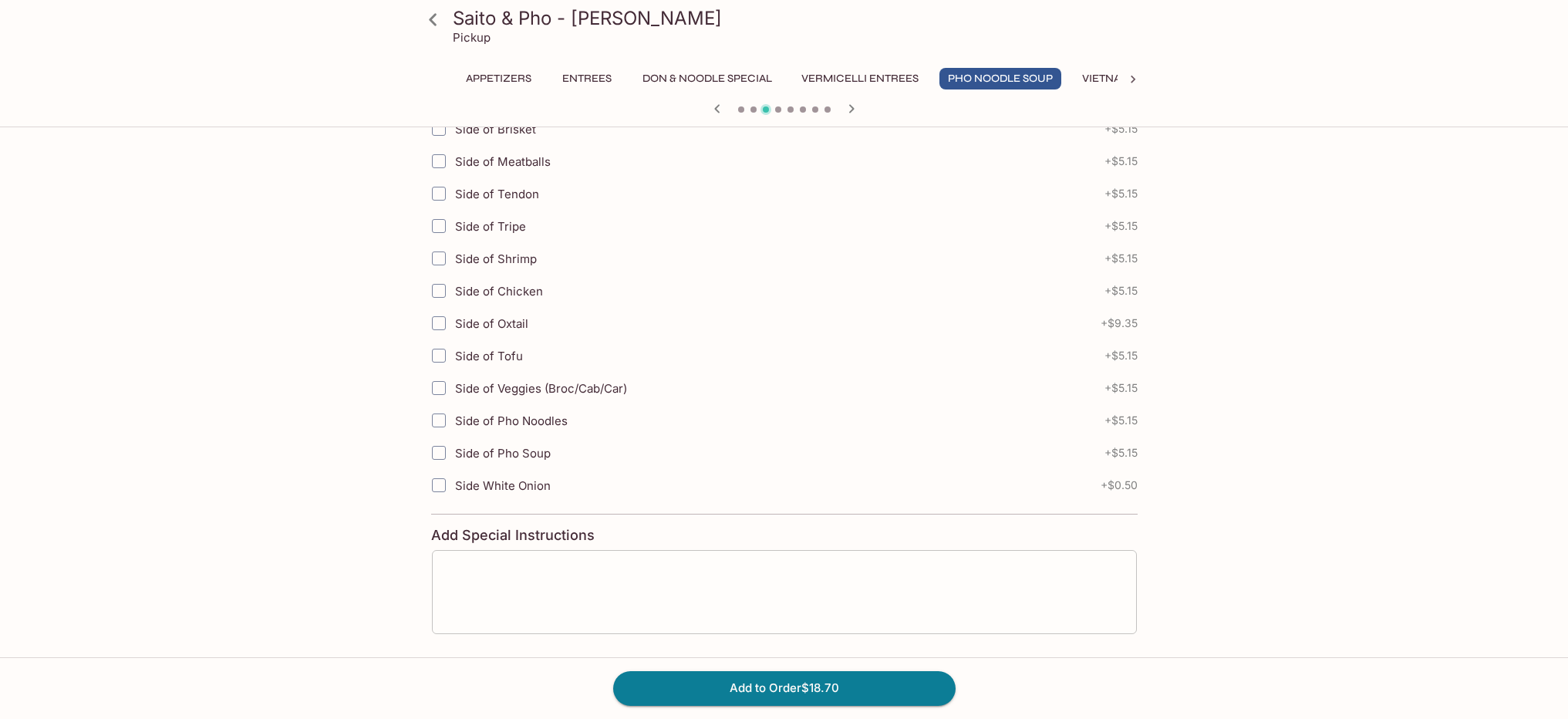
scroll to position [419, 0]
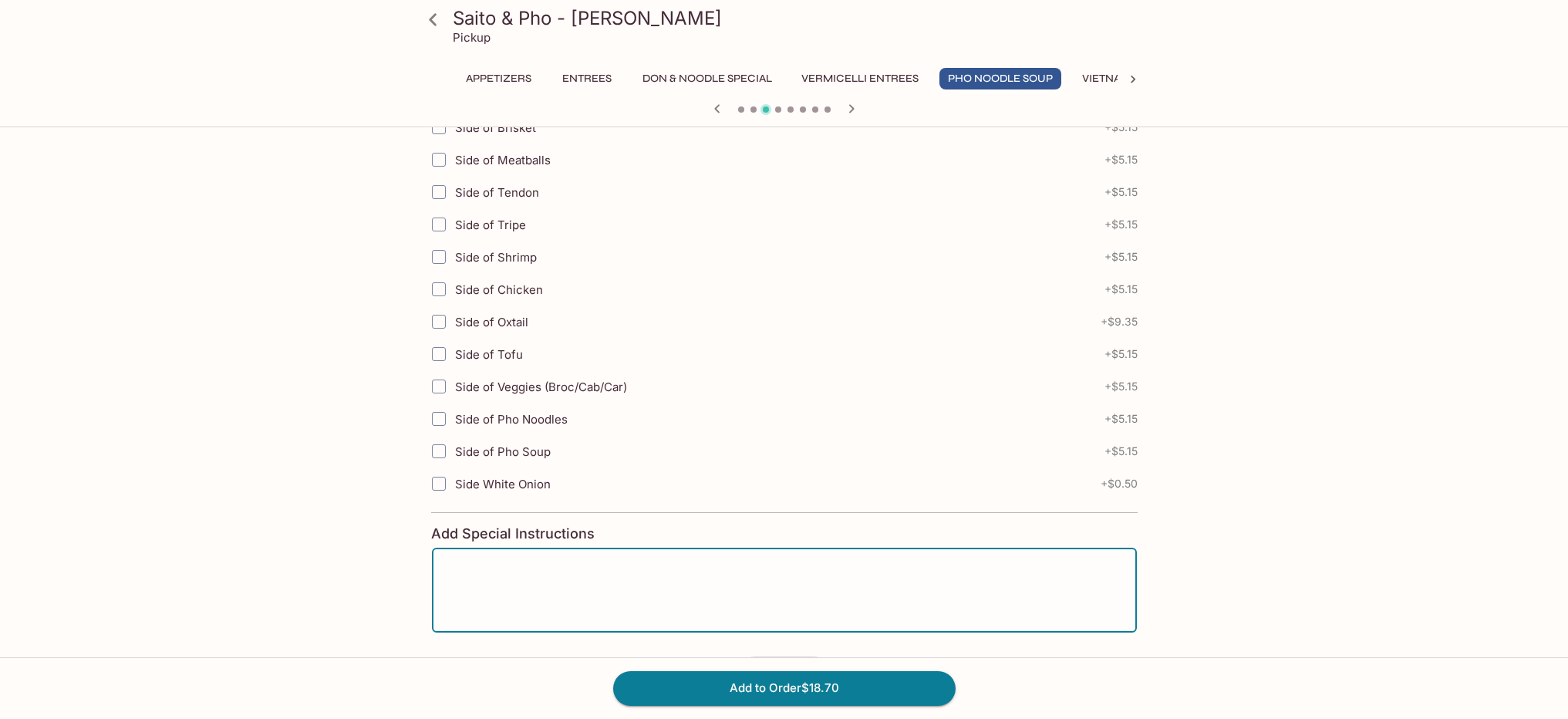
click at [562, 582] on textarea at bounding box center [784, 590] width 683 height 59
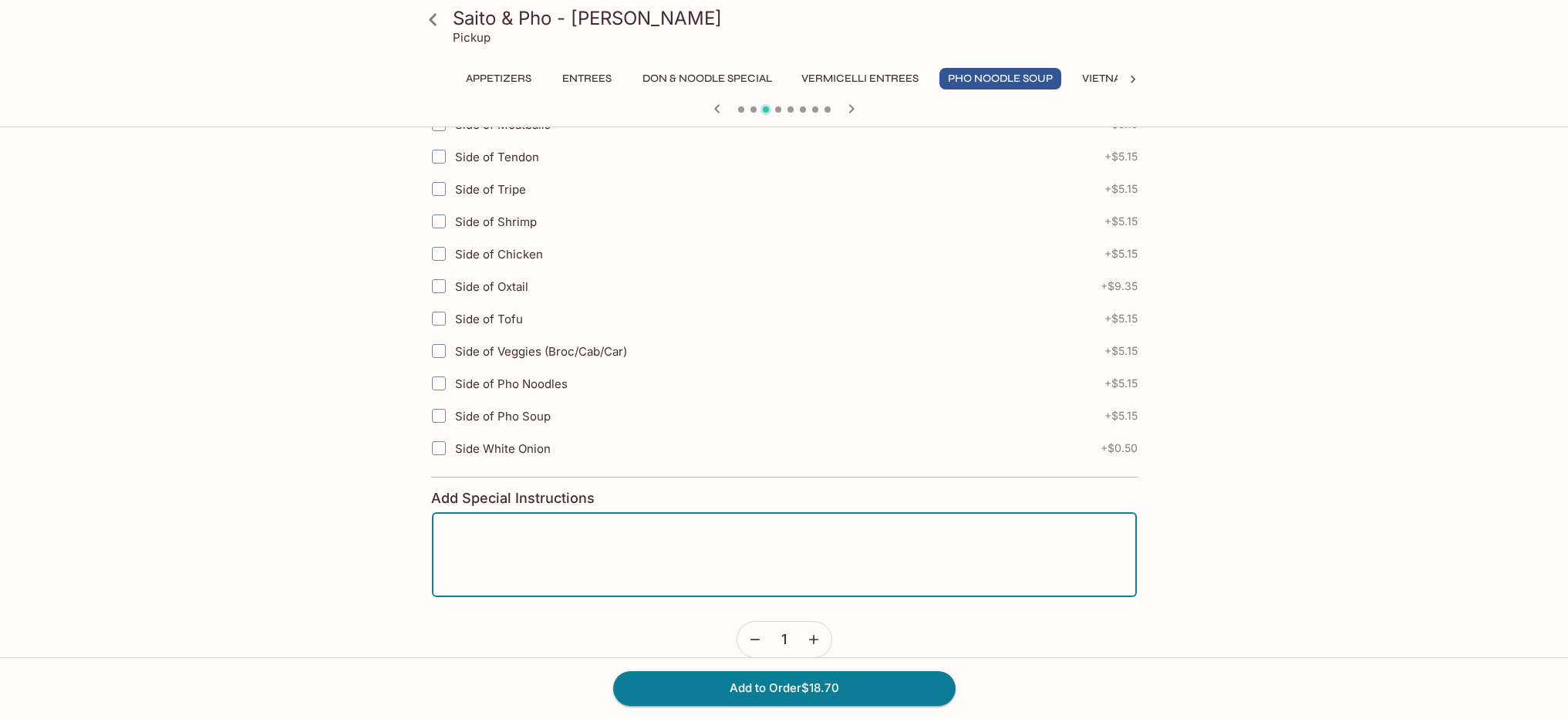
scroll to position [477, 0]
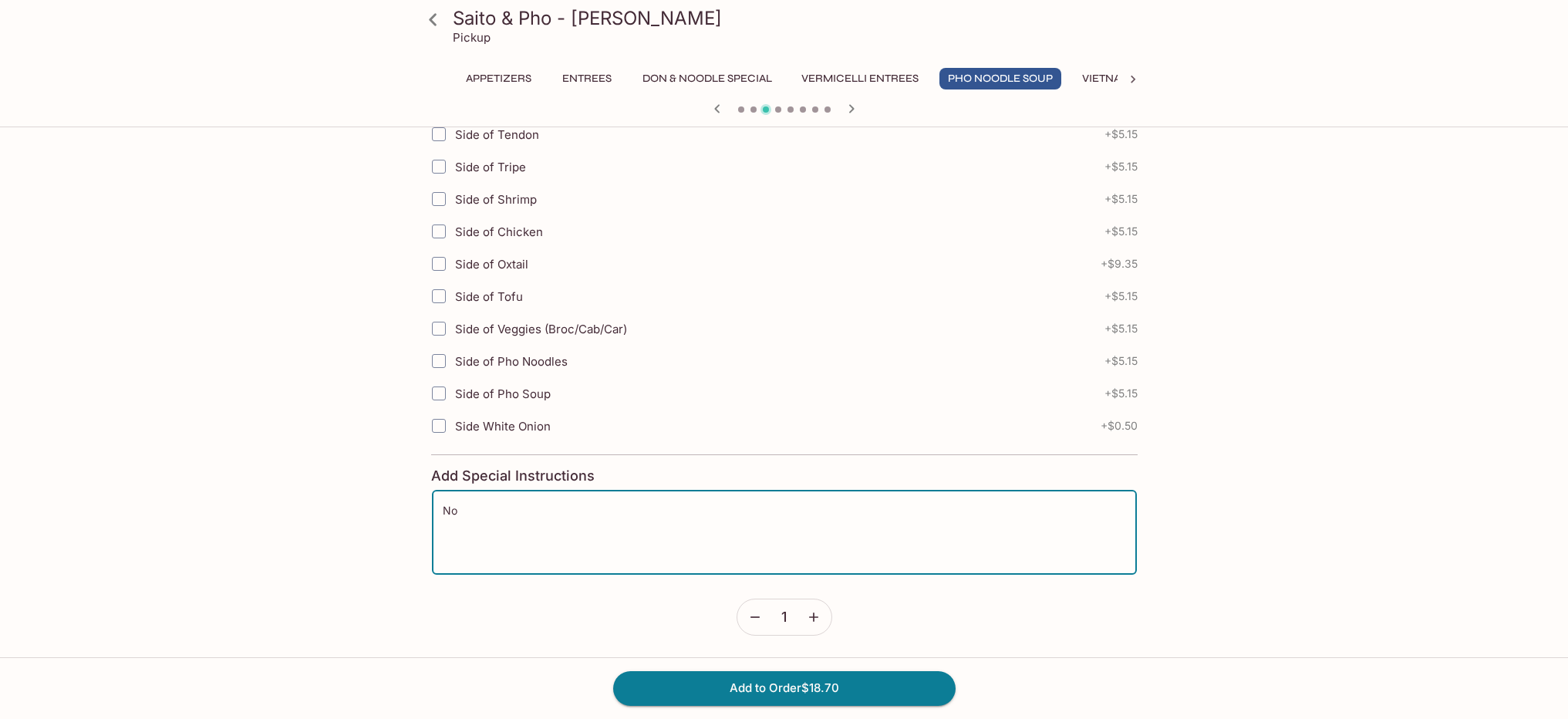
type textarea "N"
drag, startPoint x: 478, startPoint y: 509, endPoint x: 508, endPoint y: 496, distance: 32.7
click at [478, 509] on textarea "Soup Separate" at bounding box center [784, 532] width 683 height 59
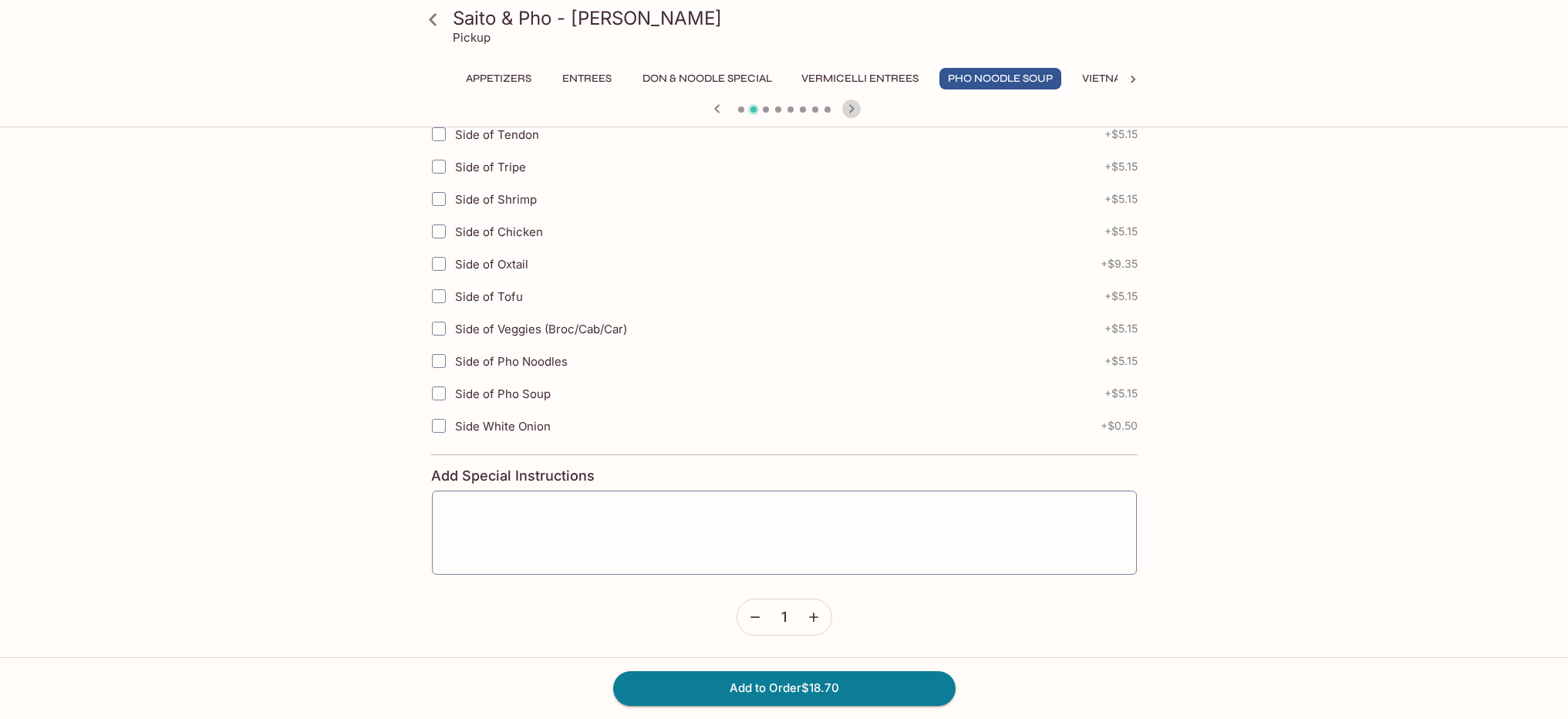
click at [849, 105] on icon "button" at bounding box center [850, 108] width 6 height 9
click at [478, 508] on textarea "Soup Separate" at bounding box center [784, 532] width 683 height 59
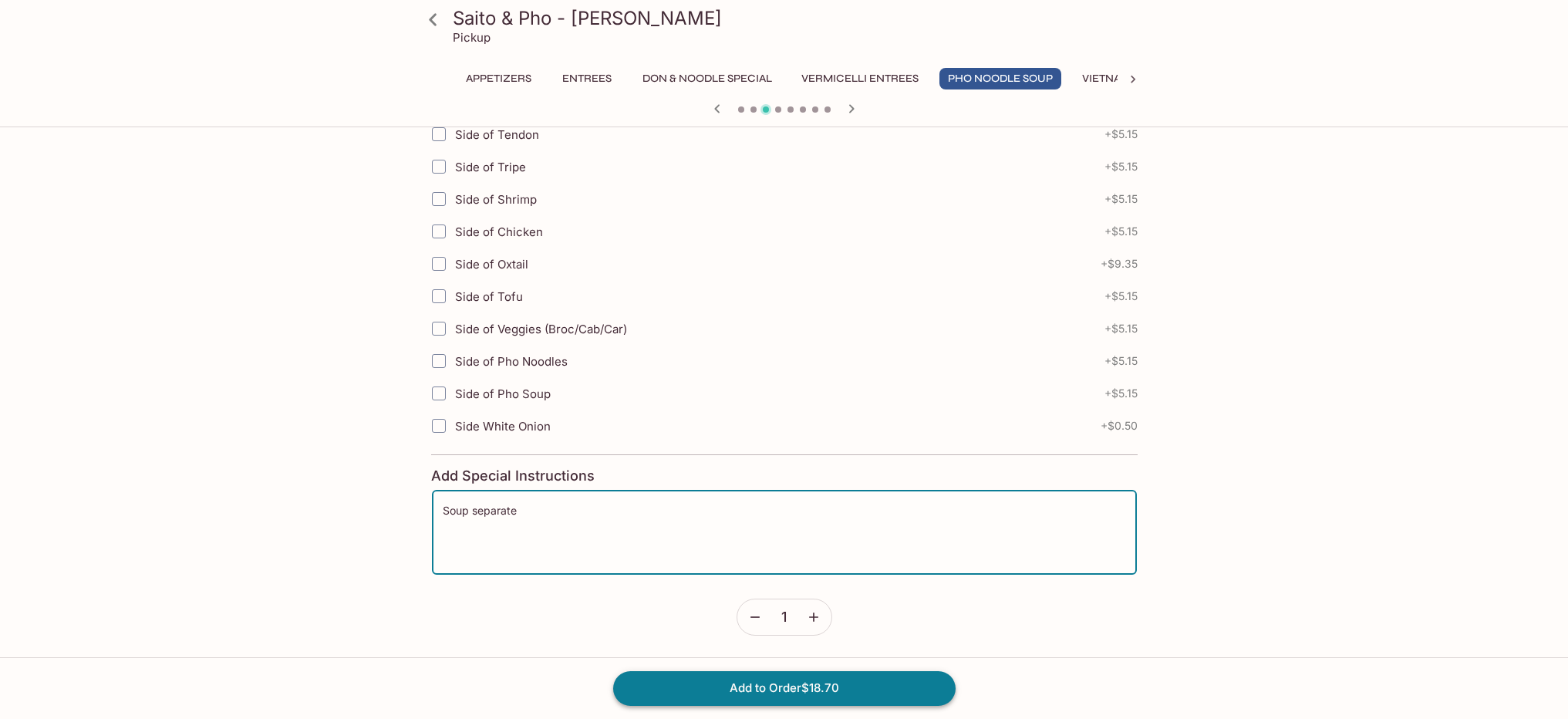
type textarea "Soup separate"
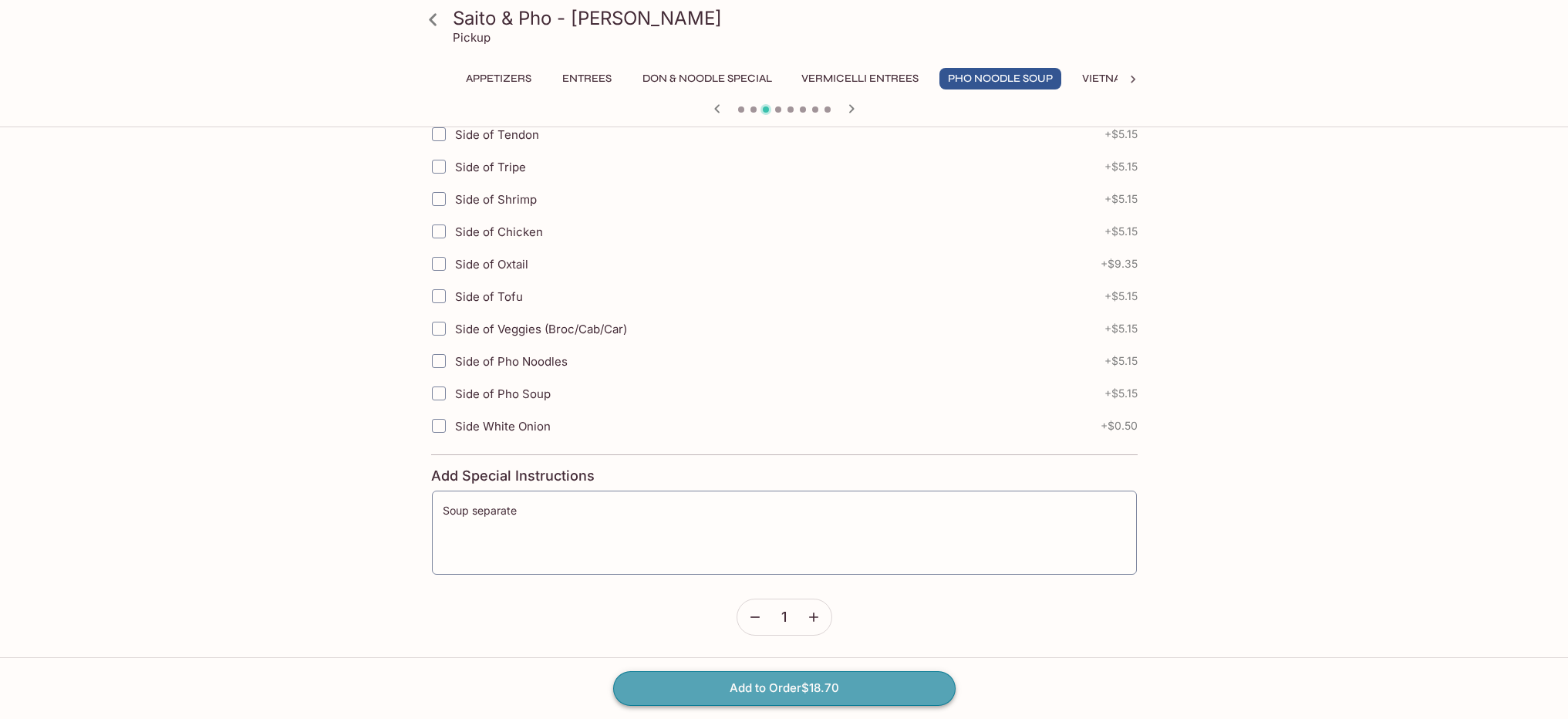
click at [849, 685] on button "Add to Order $18.70" at bounding box center [784, 688] width 342 height 34
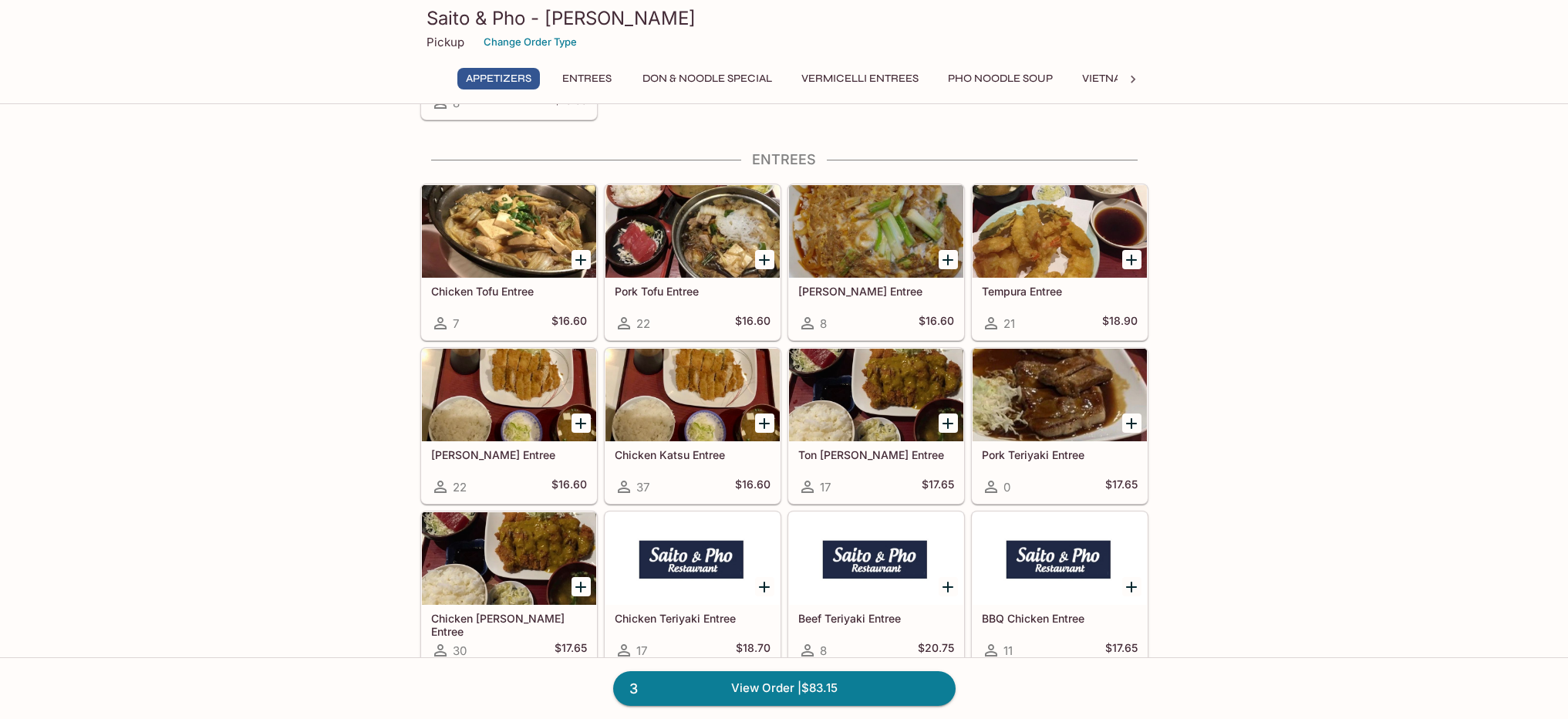
scroll to position [512, 0]
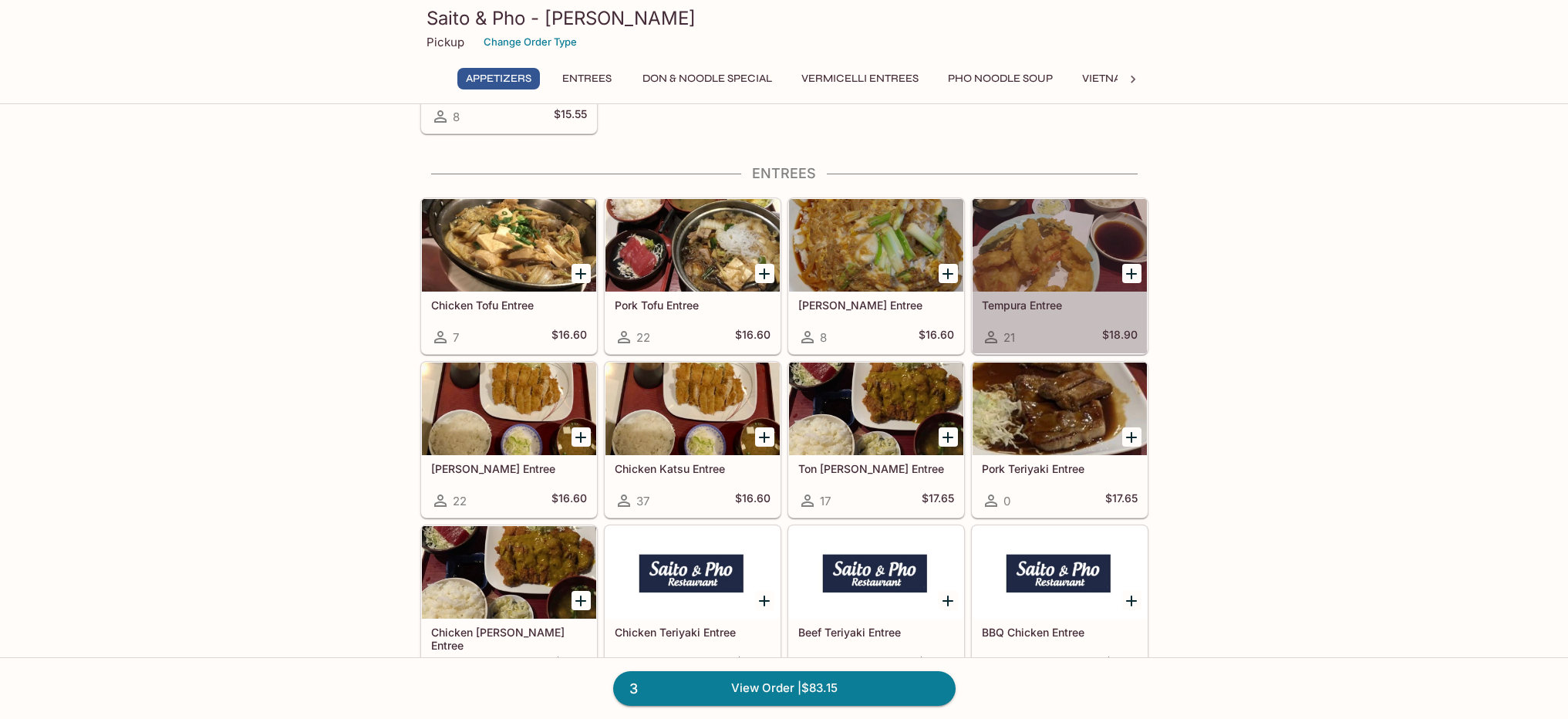
click at [1046, 279] on div at bounding box center [1059, 245] width 174 height 92
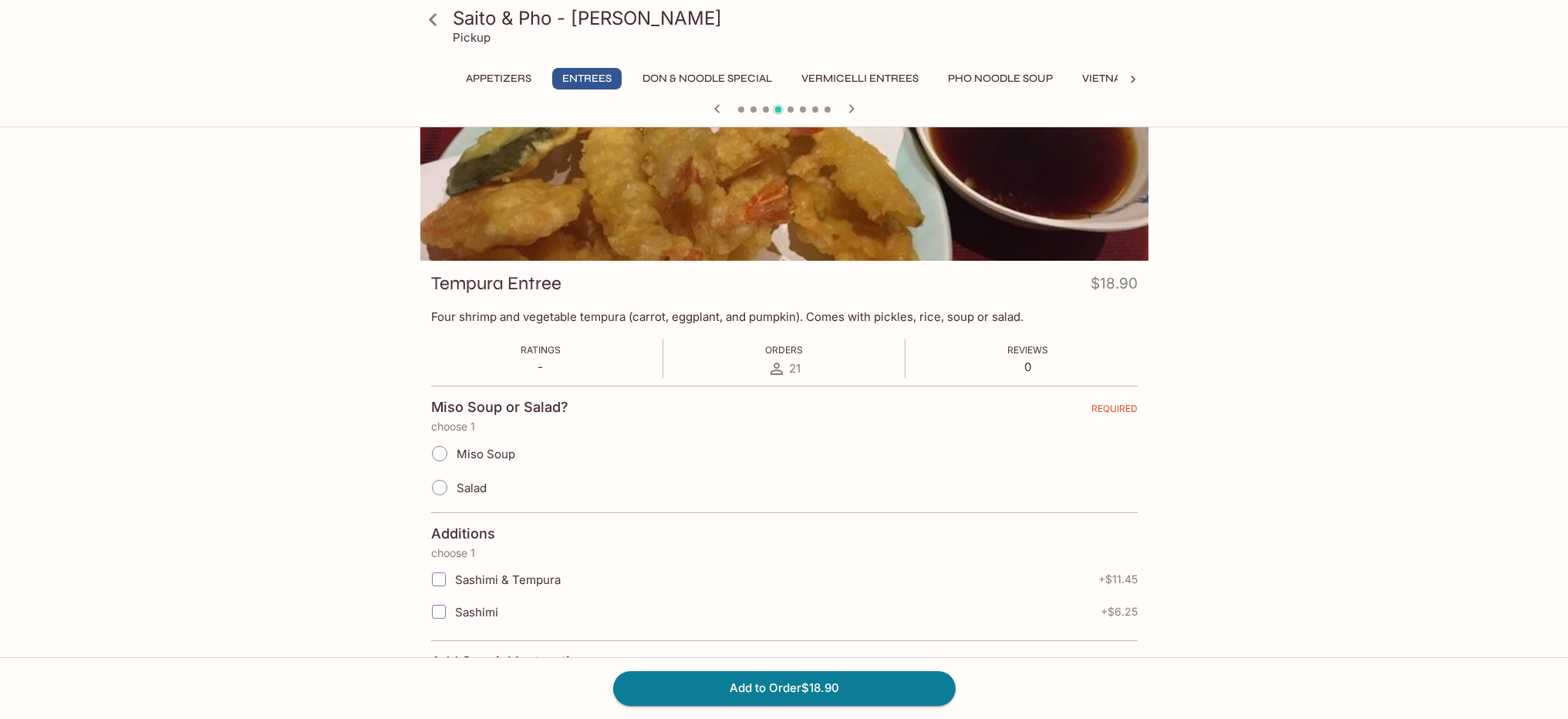
scroll to position [131, 0]
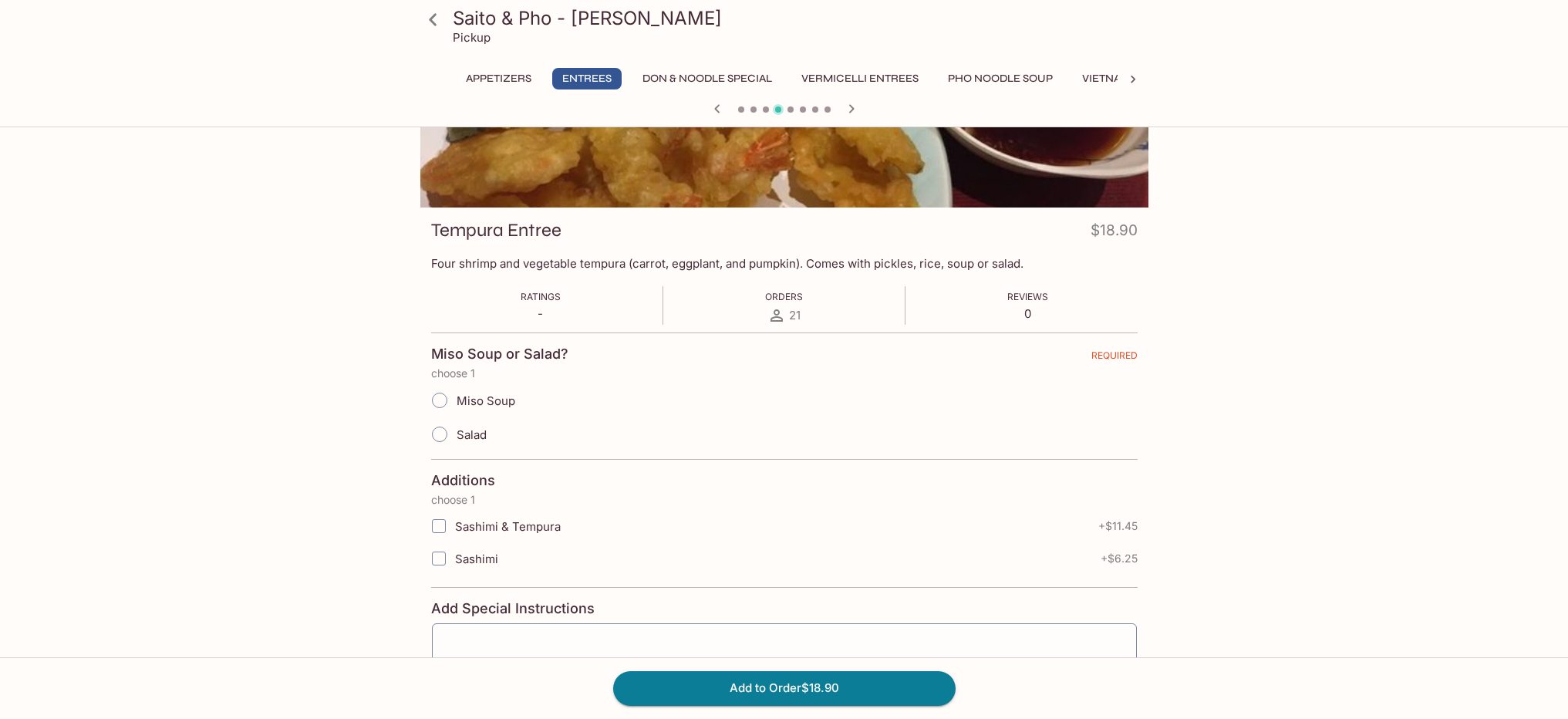
click at [436, 395] on input "Miso Soup" at bounding box center [440, 400] width 33 height 33
radio input "true"
click at [440, 523] on input "Sashimi & Tempura" at bounding box center [439, 526] width 31 height 31
checkbox input "true"
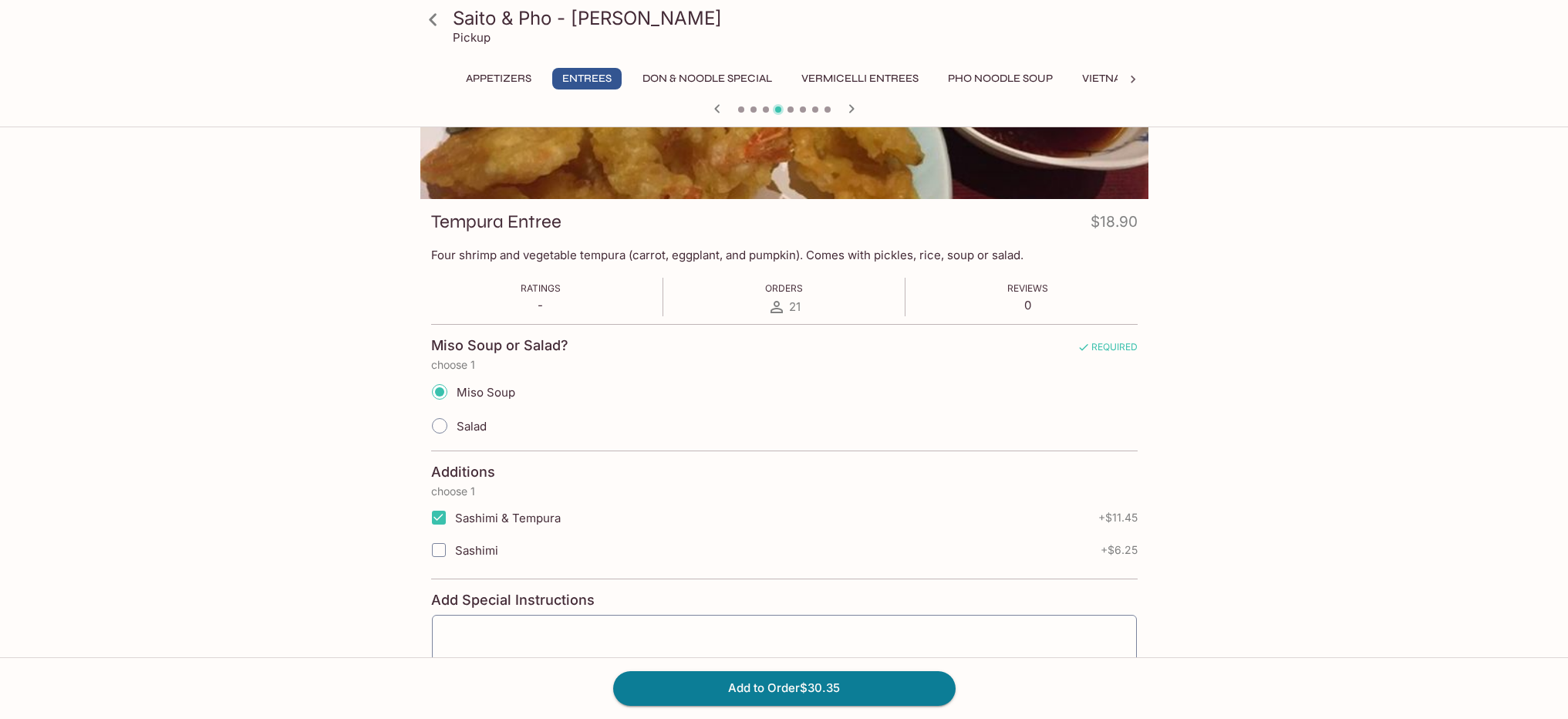
scroll to position [222, 0]
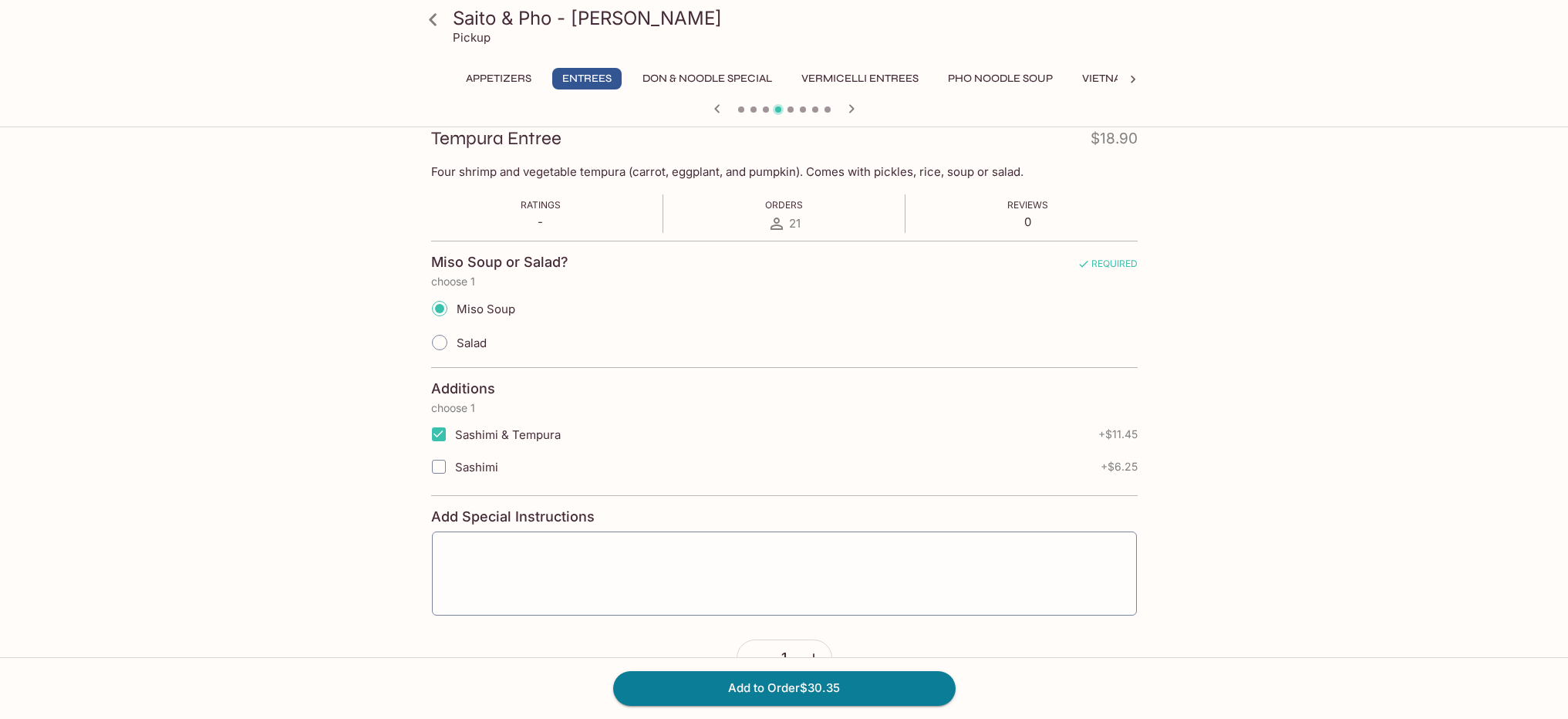
click at [442, 463] on input "Sashimi" at bounding box center [439, 467] width 31 height 31
checkbox input "true"
click at [439, 431] on input "Sashimi & Tempura" at bounding box center [439, 434] width 31 height 31
checkbox input "false"
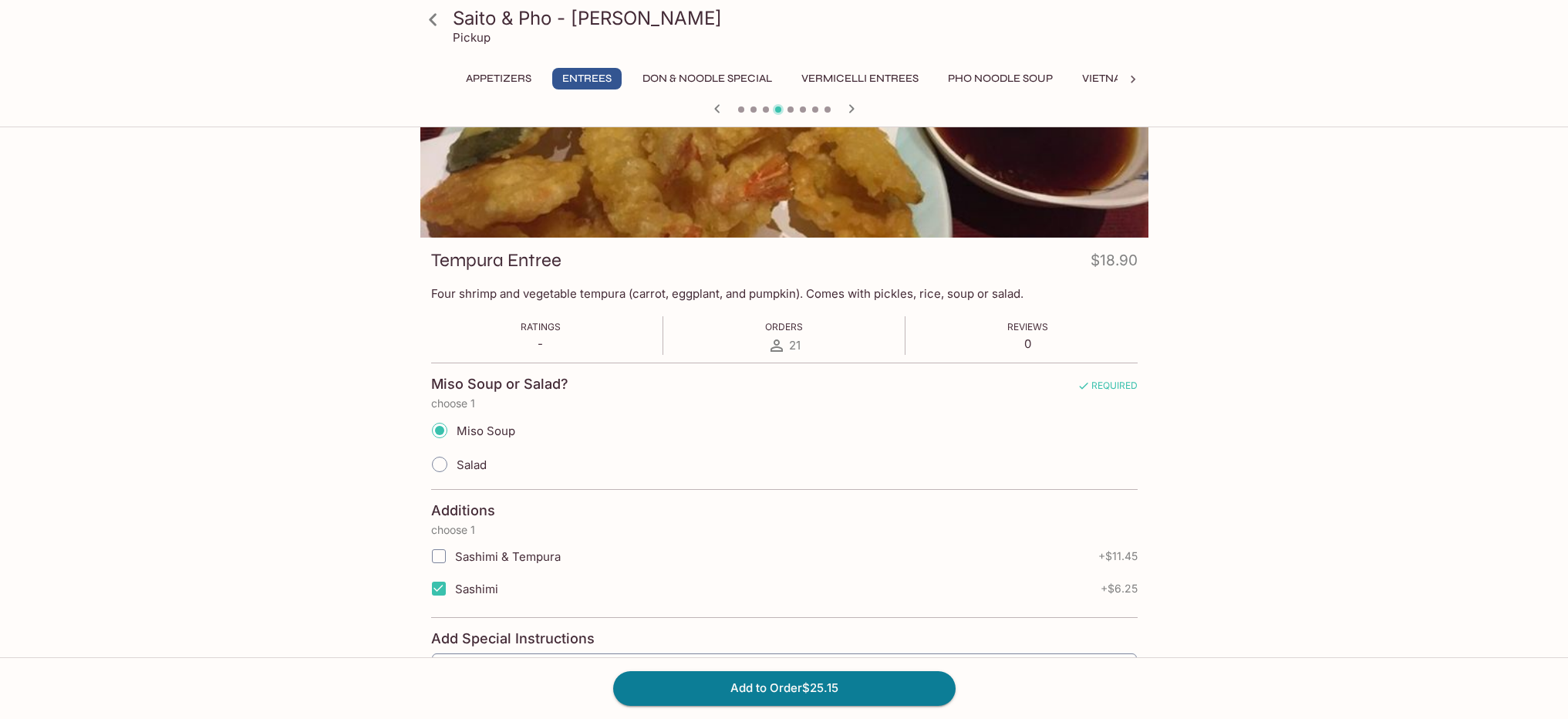
scroll to position [263, 0]
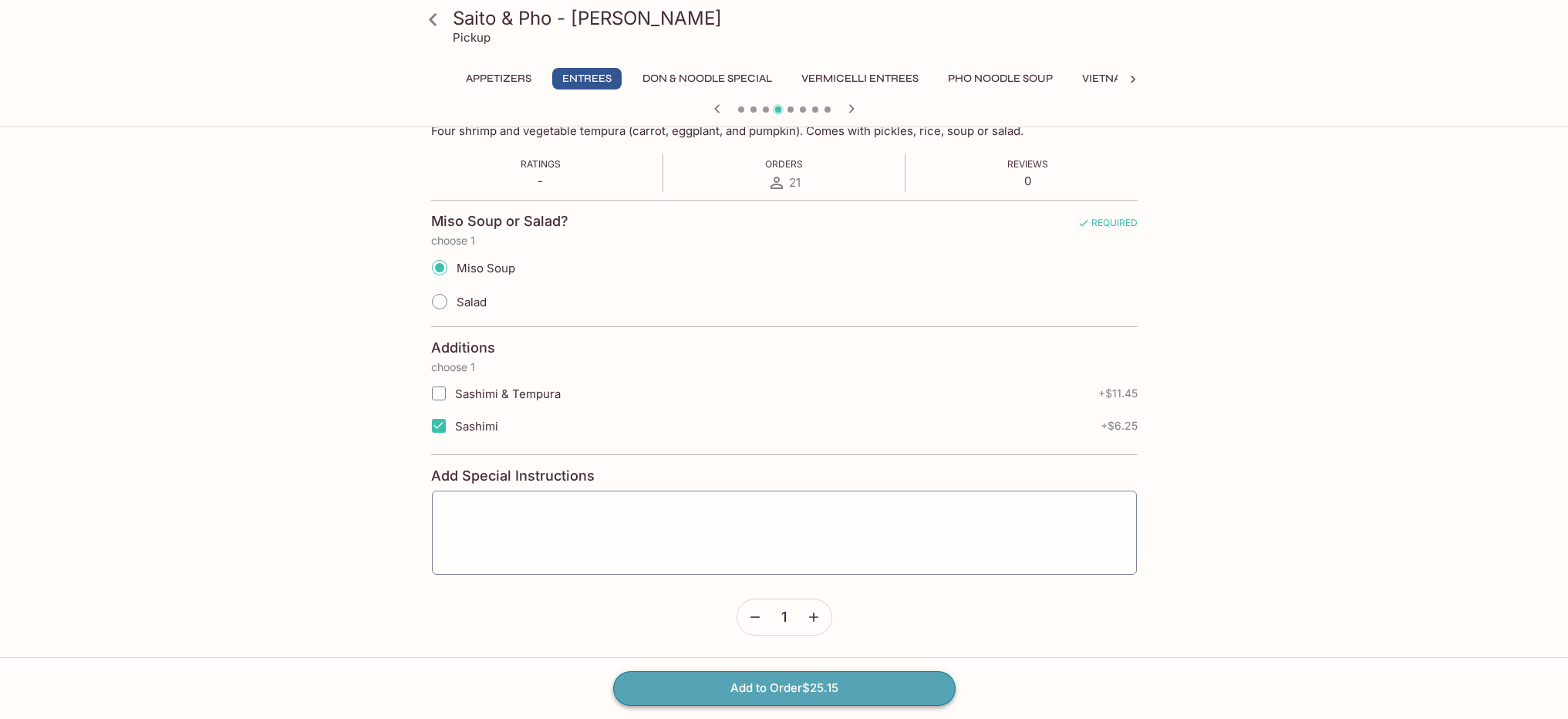
click at [817, 690] on button "Add to Order $25.15" at bounding box center [784, 688] width 342 height 34
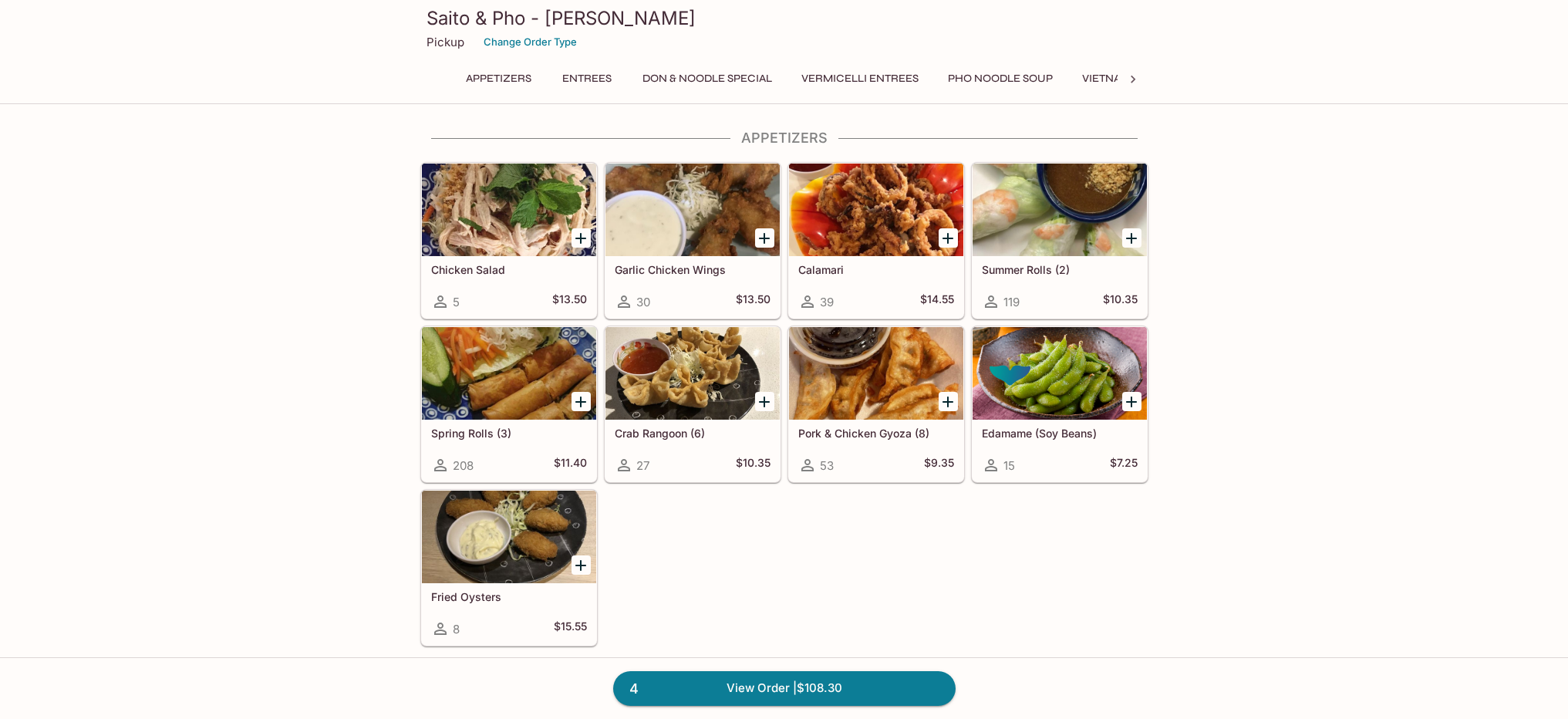
click at [1031, 232] on div at bounding box center [1059, 209] width 174 height 92
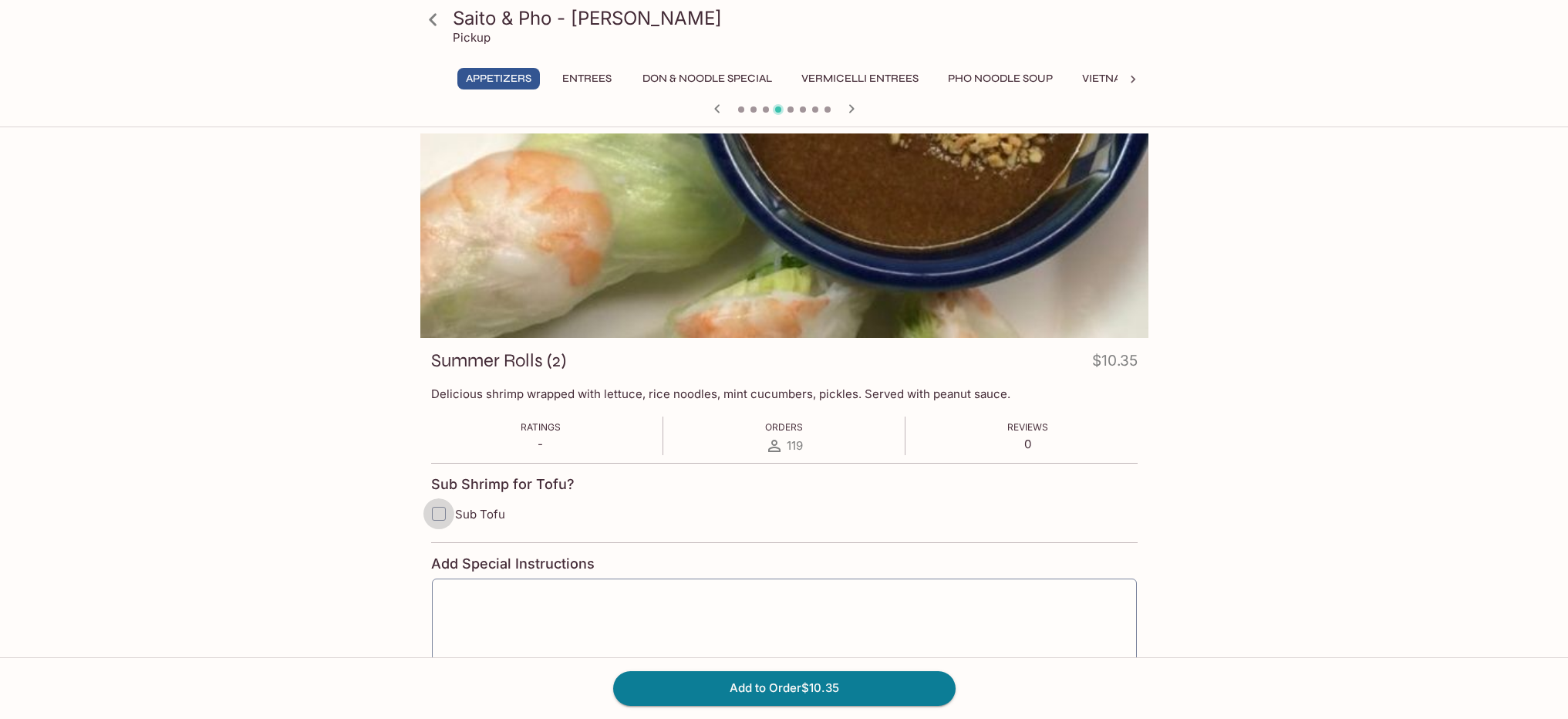
click at [436, 510] on input "Sub Tofu" at bounding box center [439, 514] width 31 height 31
checkbox input "true"
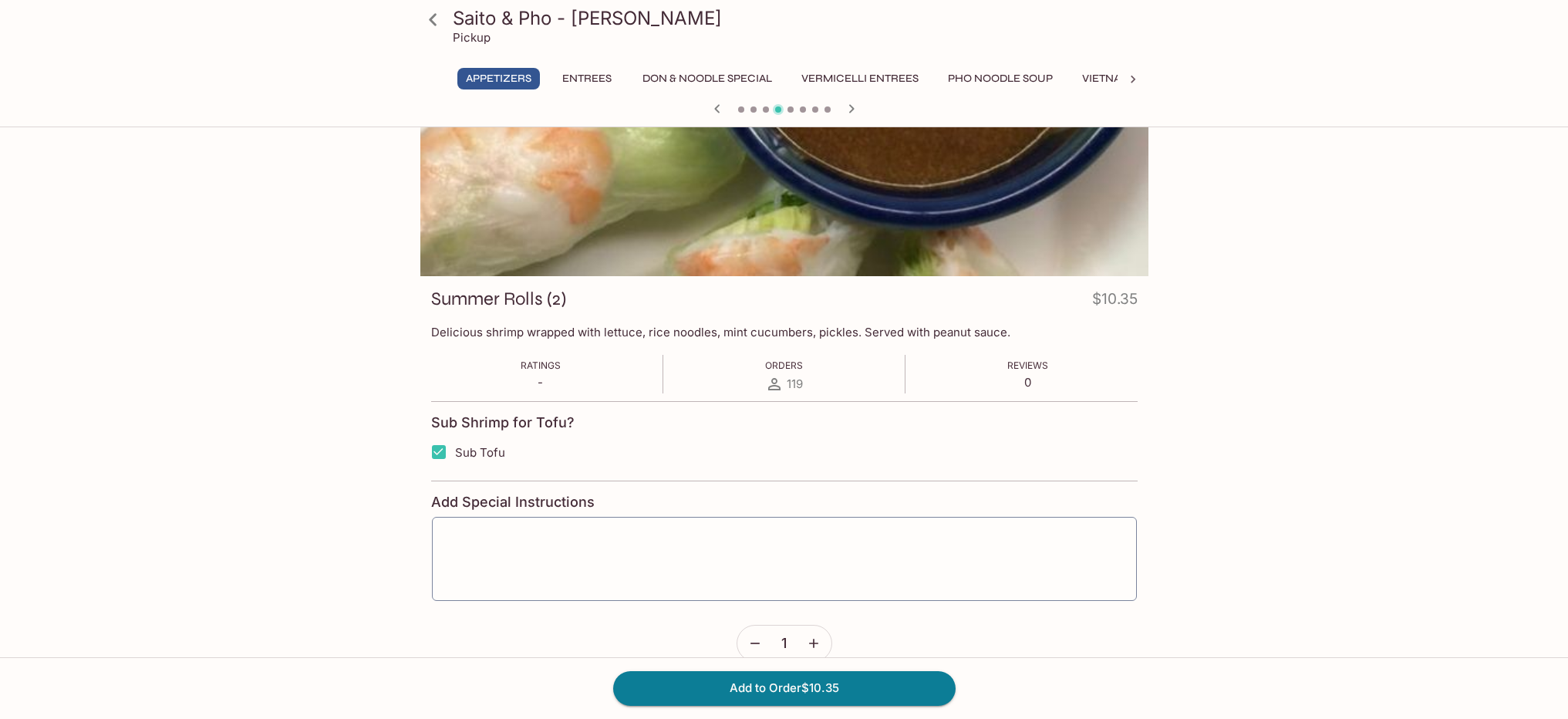
scroll to position [134, 0]
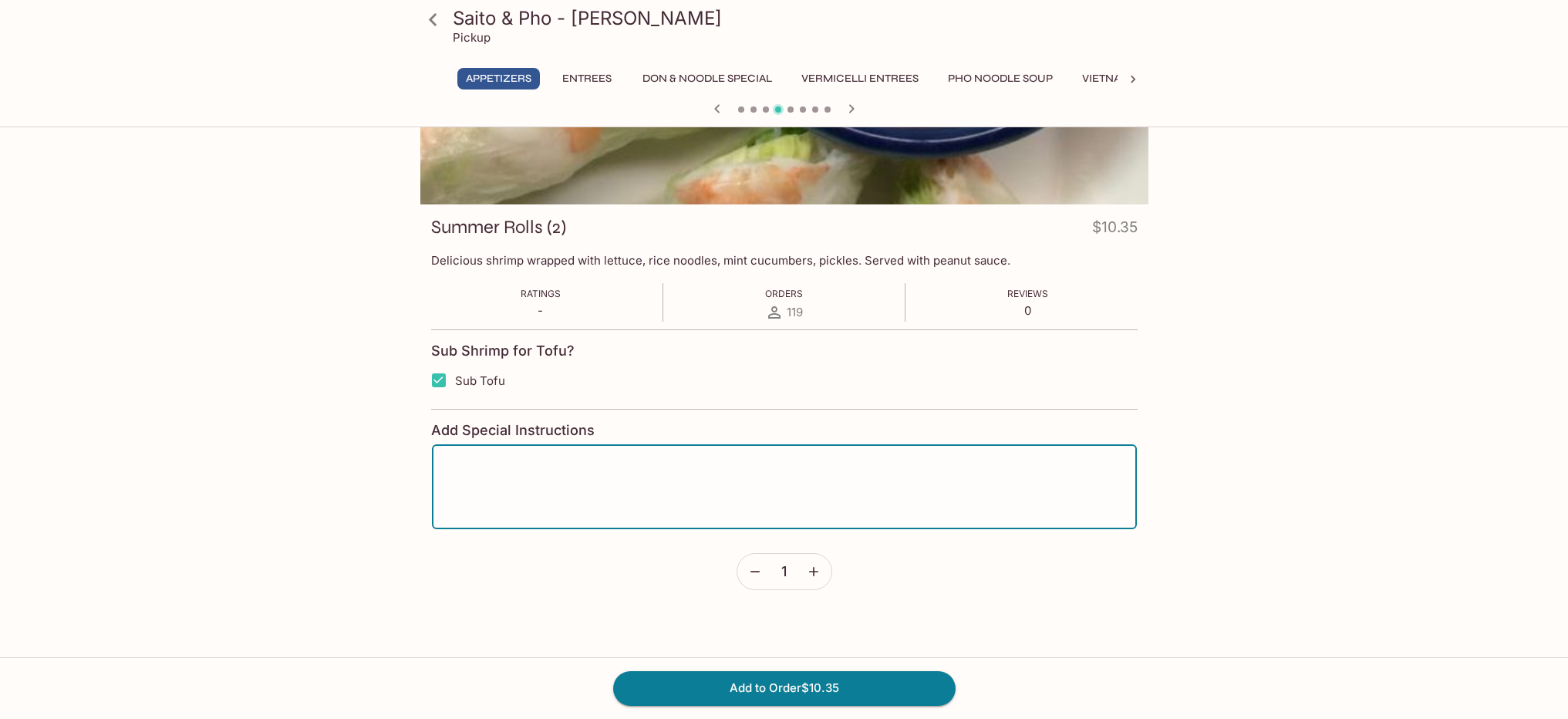
click at [662, 463] on textarea at bounding box center [784, 486] width 683 height 59
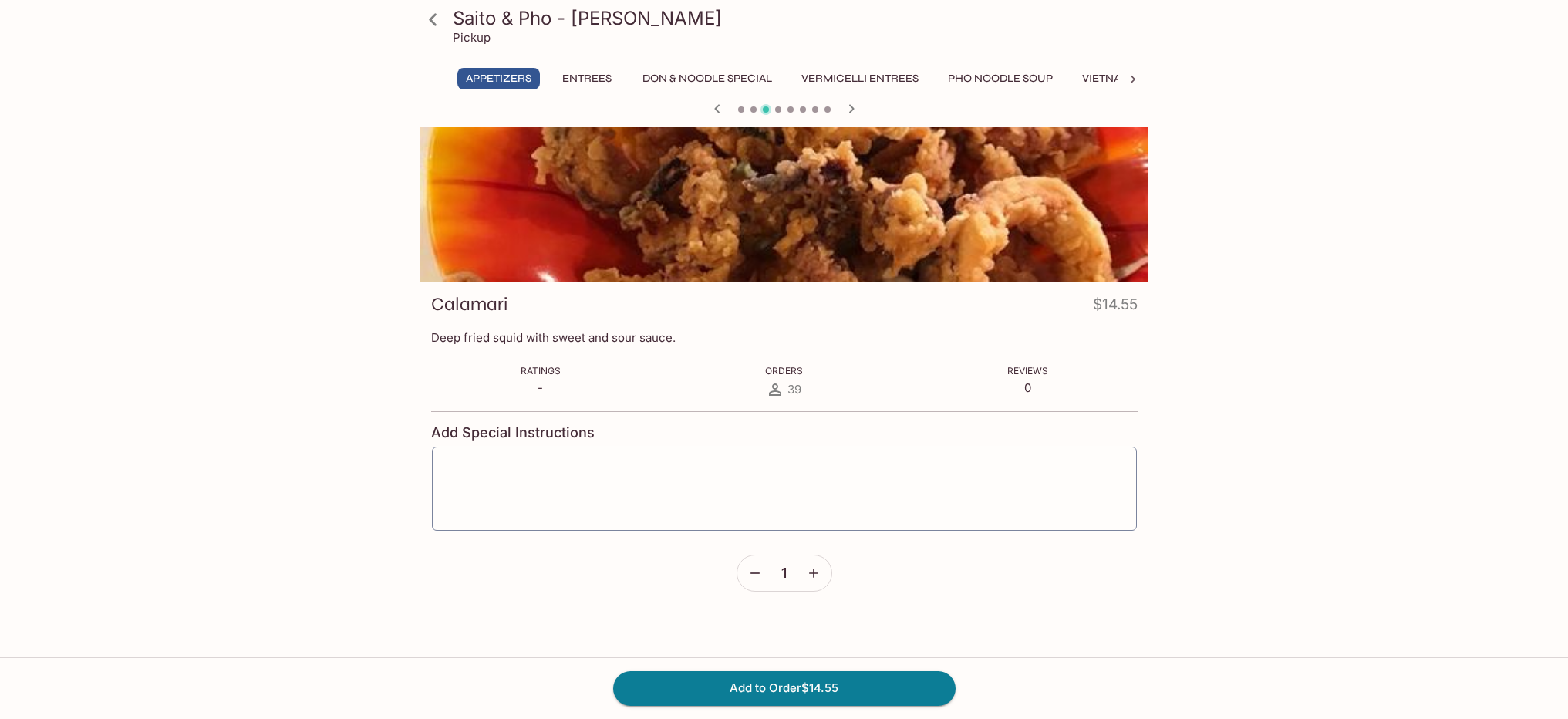
scroll to position [0, 0]
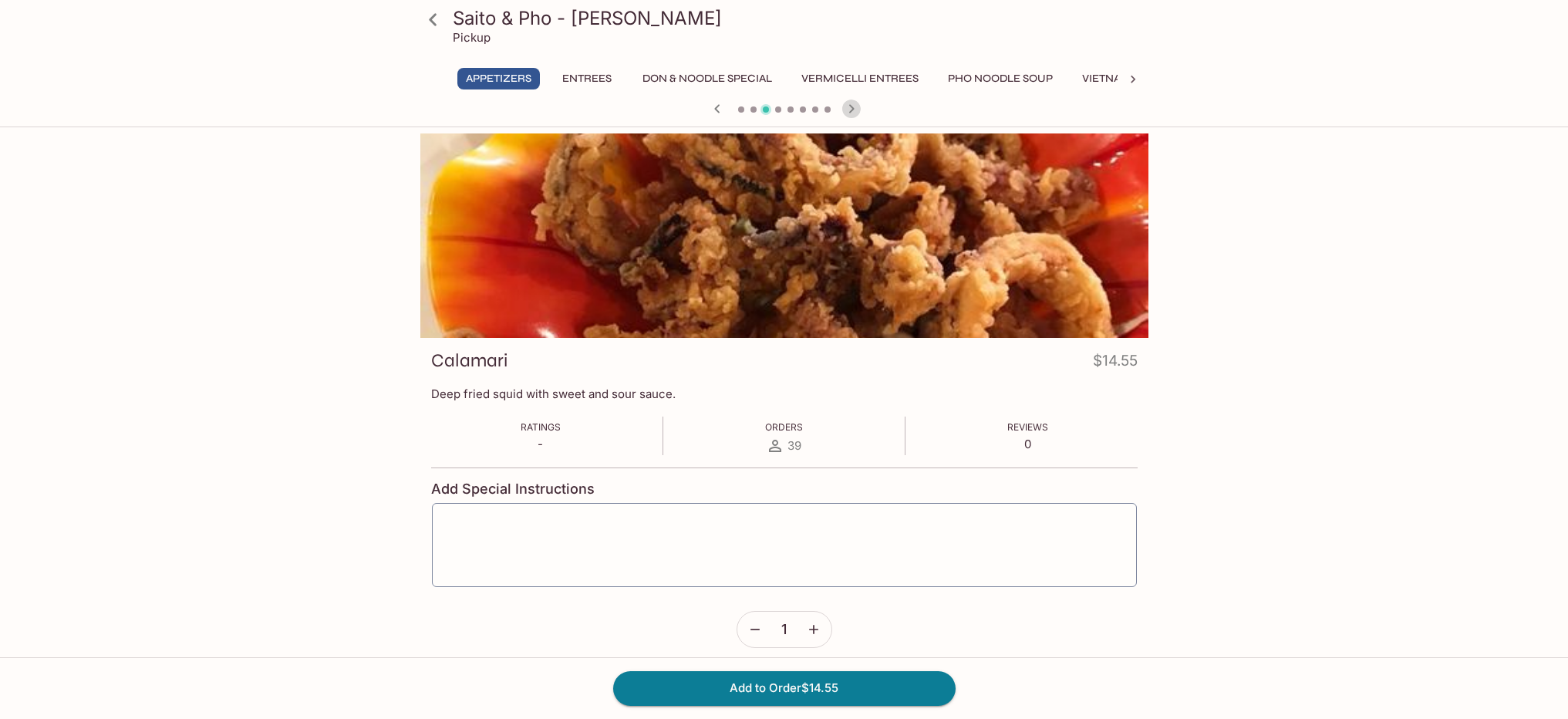
click at [853, 106] on icon "button" at bounding box center [851, 108] width 18 height 18
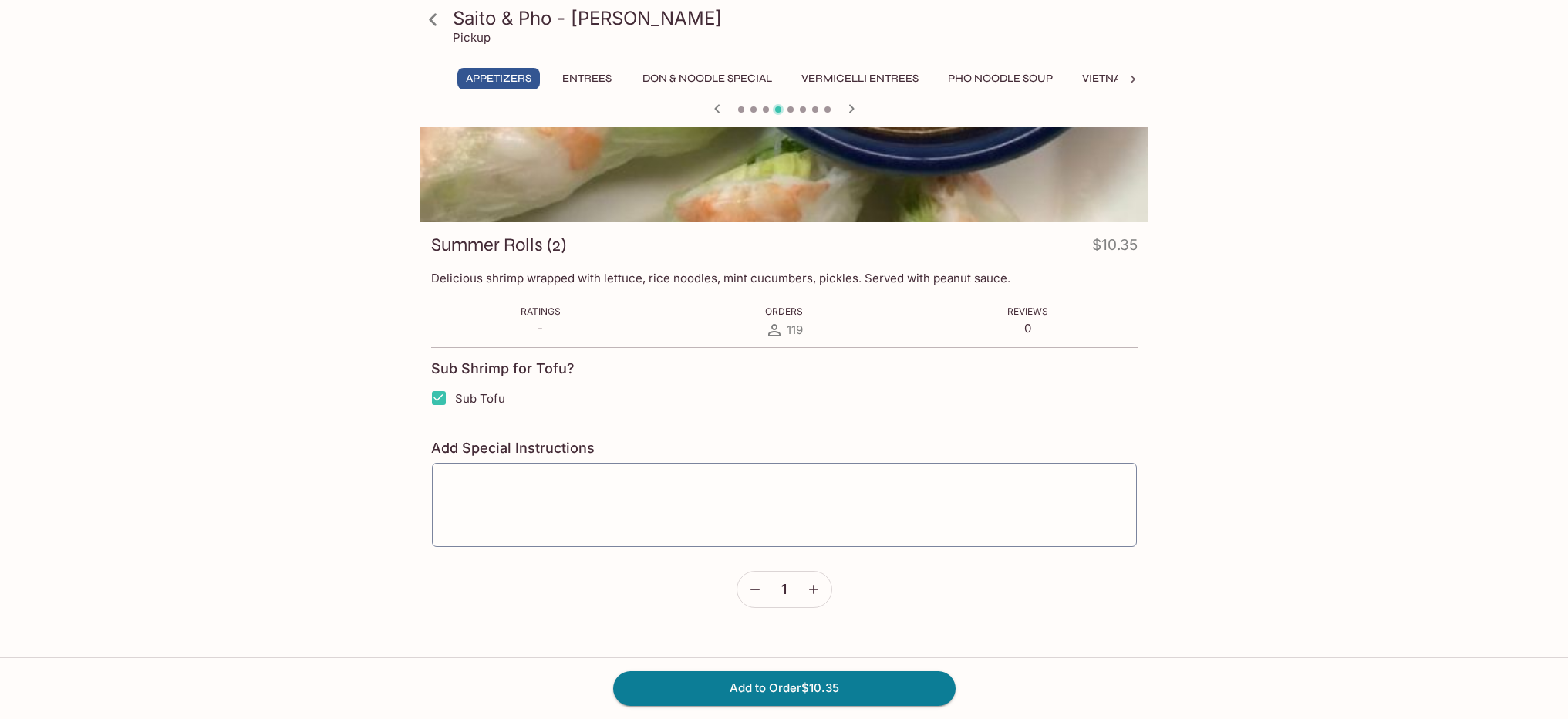
scroll to position [119, 0]
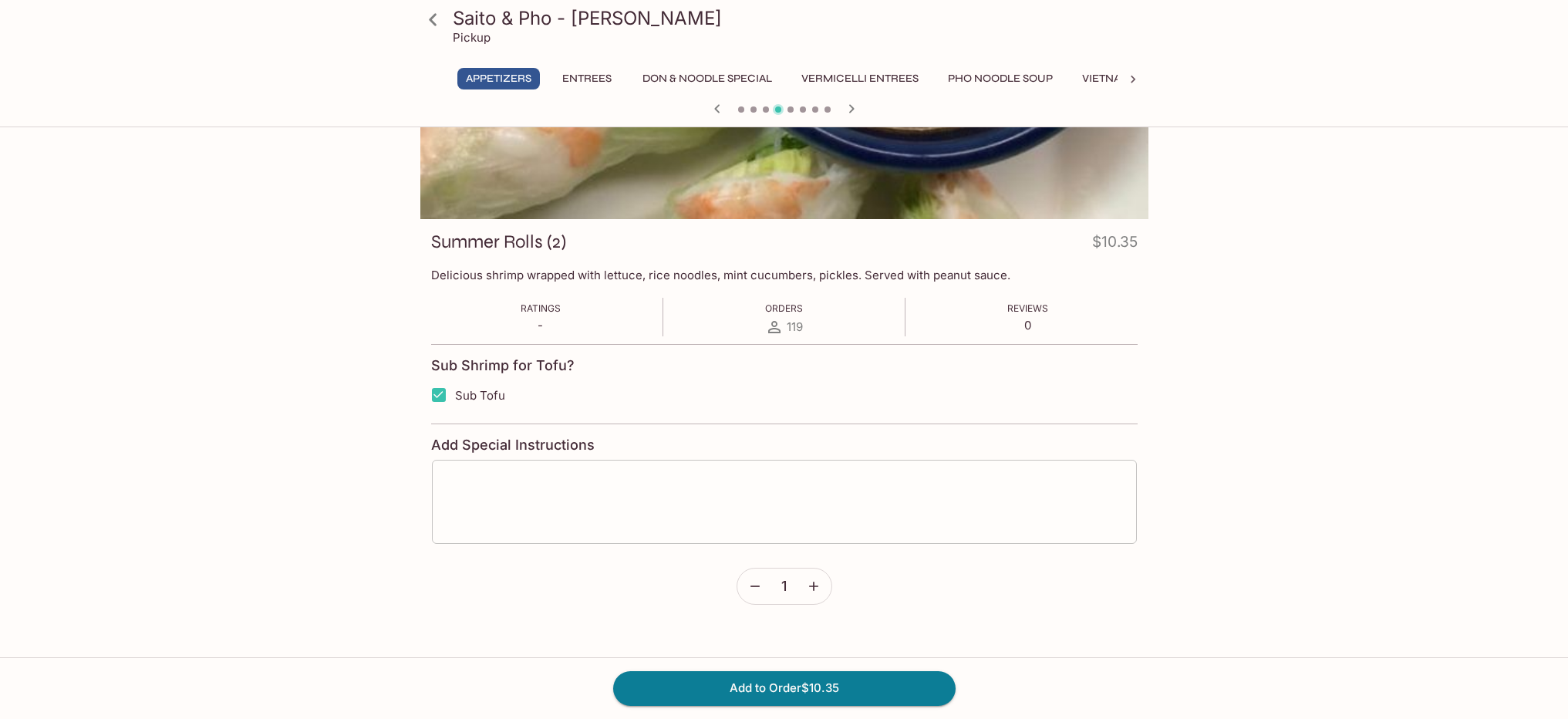
click at [731, 484] on textarea at bounding box center [784, 502] width 683 height 59
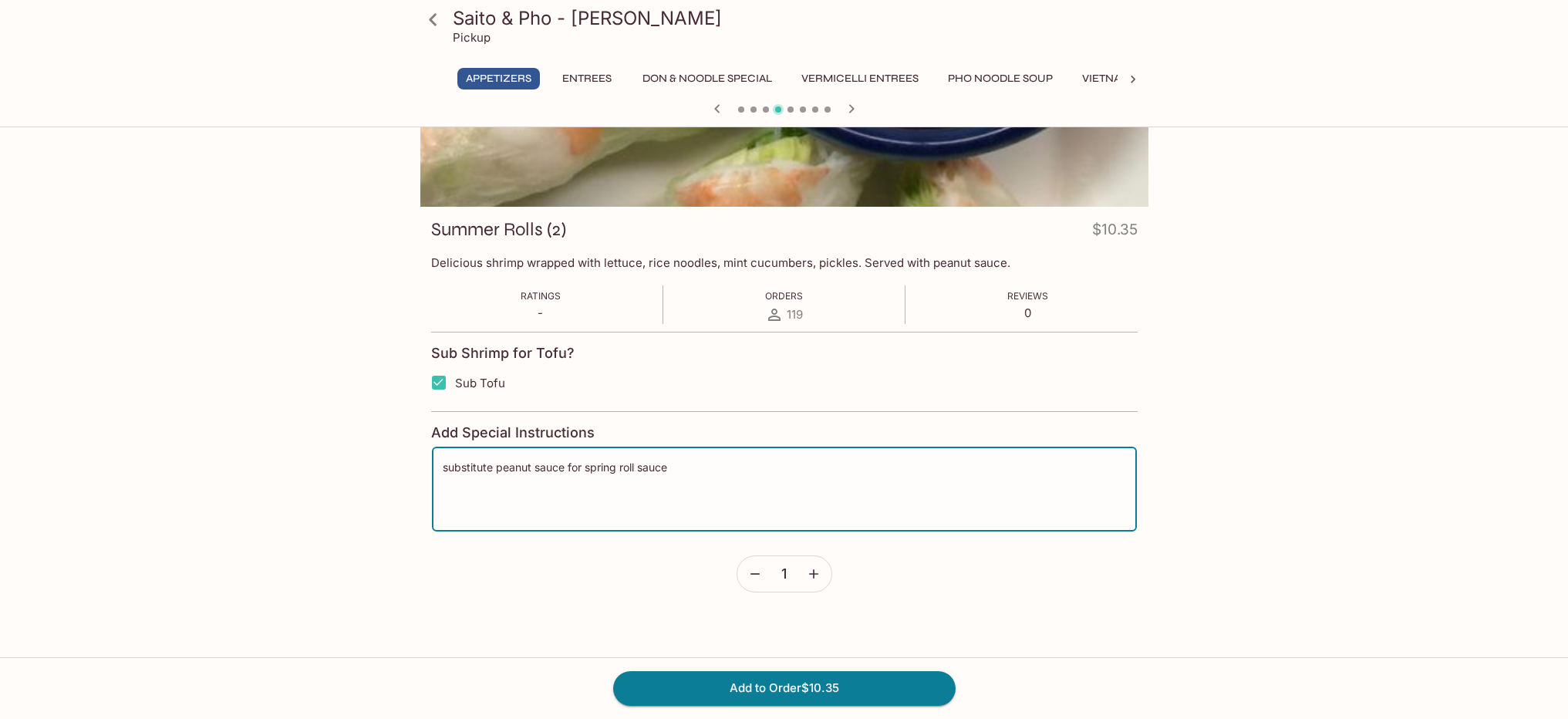
scroll to position [134, 0]
type textarea "substitute peanut sauce for spring roll sauce"
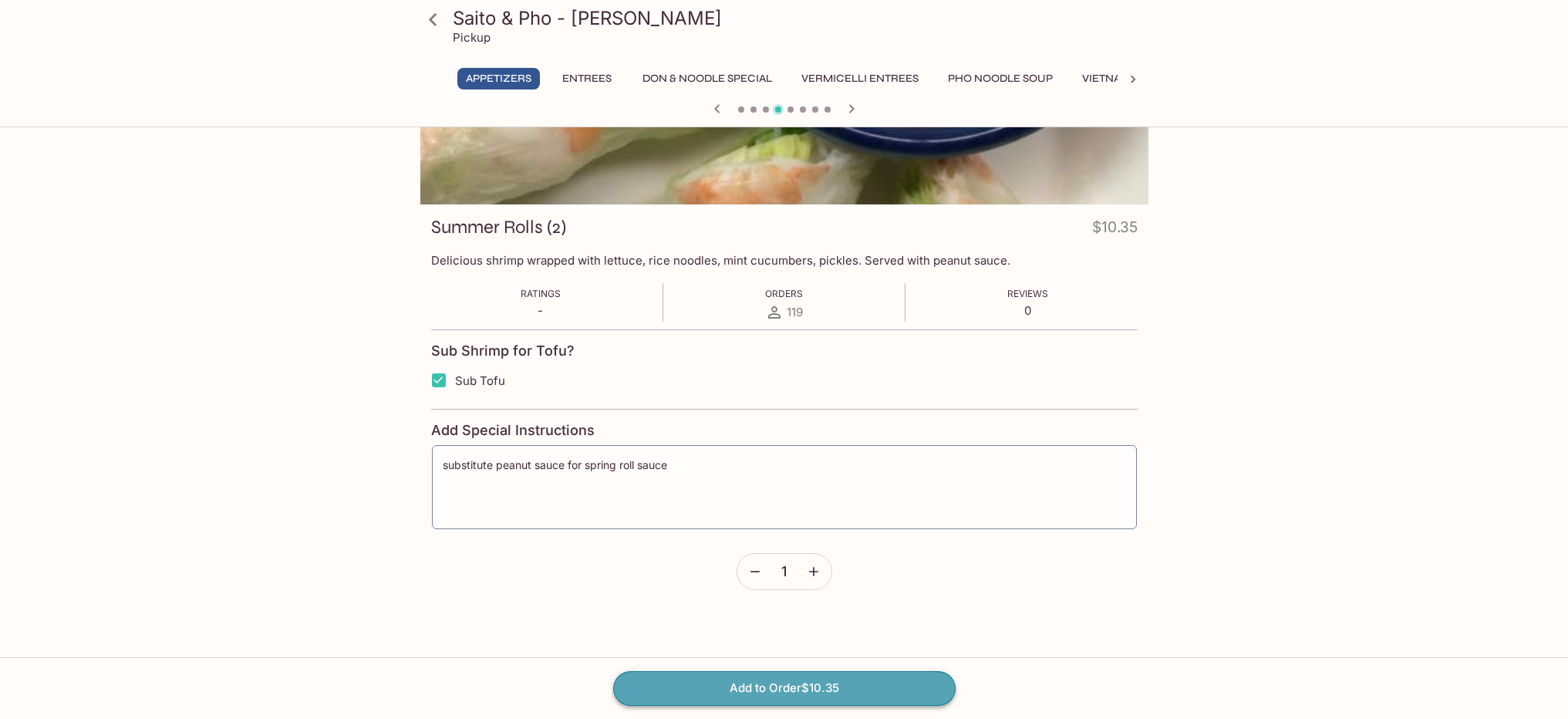
click at [856, 686] on button "Add to Order $10.35" at bounding box center [784, 688] width 342 height 34
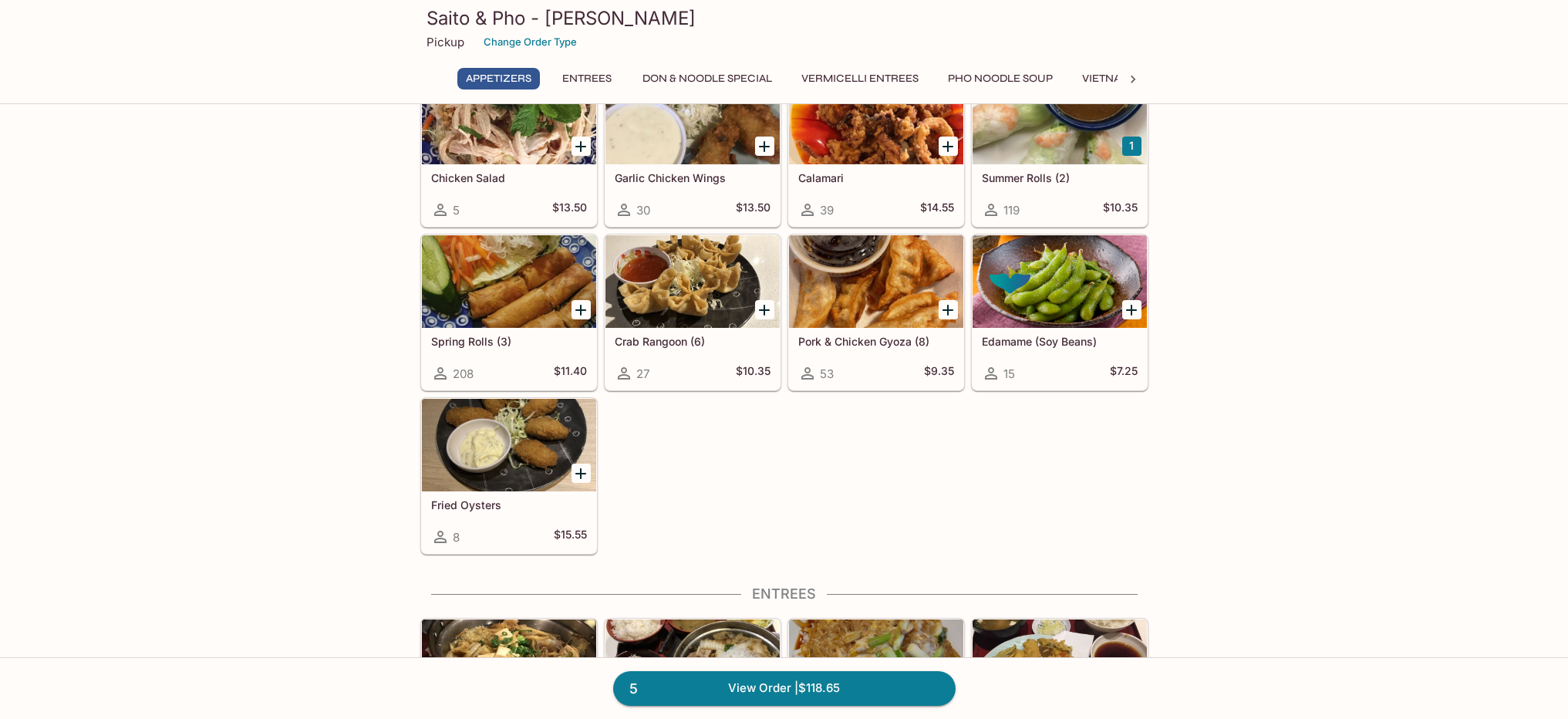
scroll to position [101, 0]
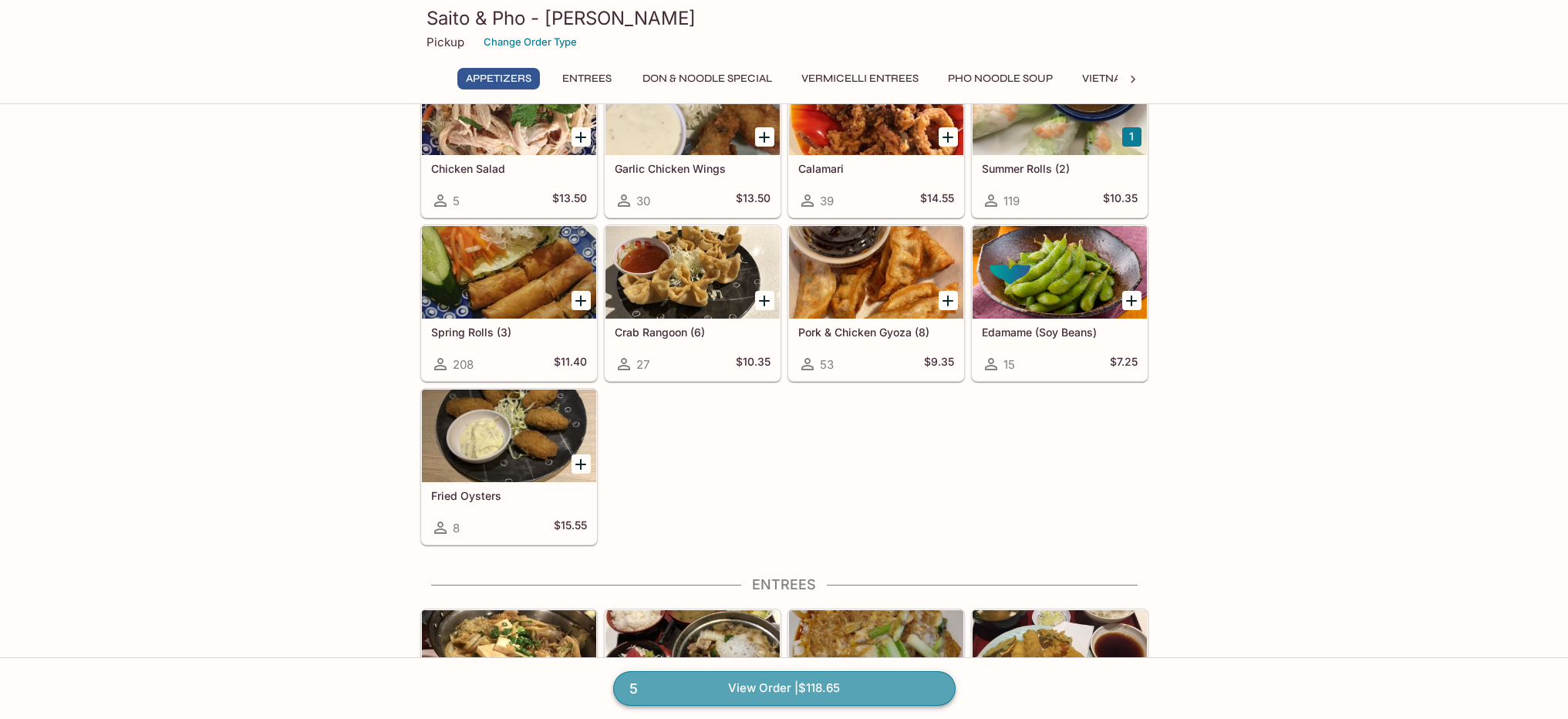
click at [783, 682] on link "5 View Order | $118.65" at bounding box center [784, 688] width 342 height 34
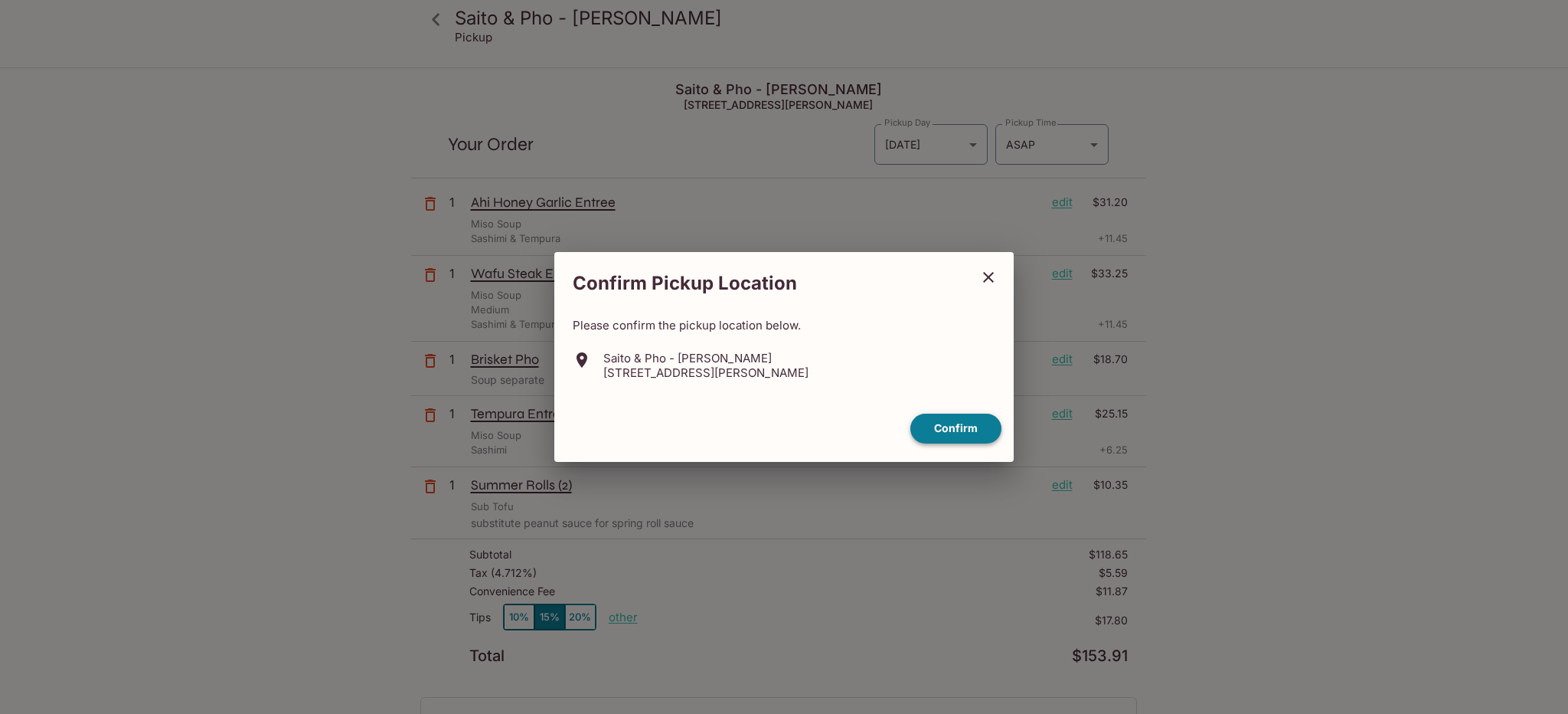
click at [974, 426] on button "Confirm" at bounding box center [956, 429] width 91 height 30
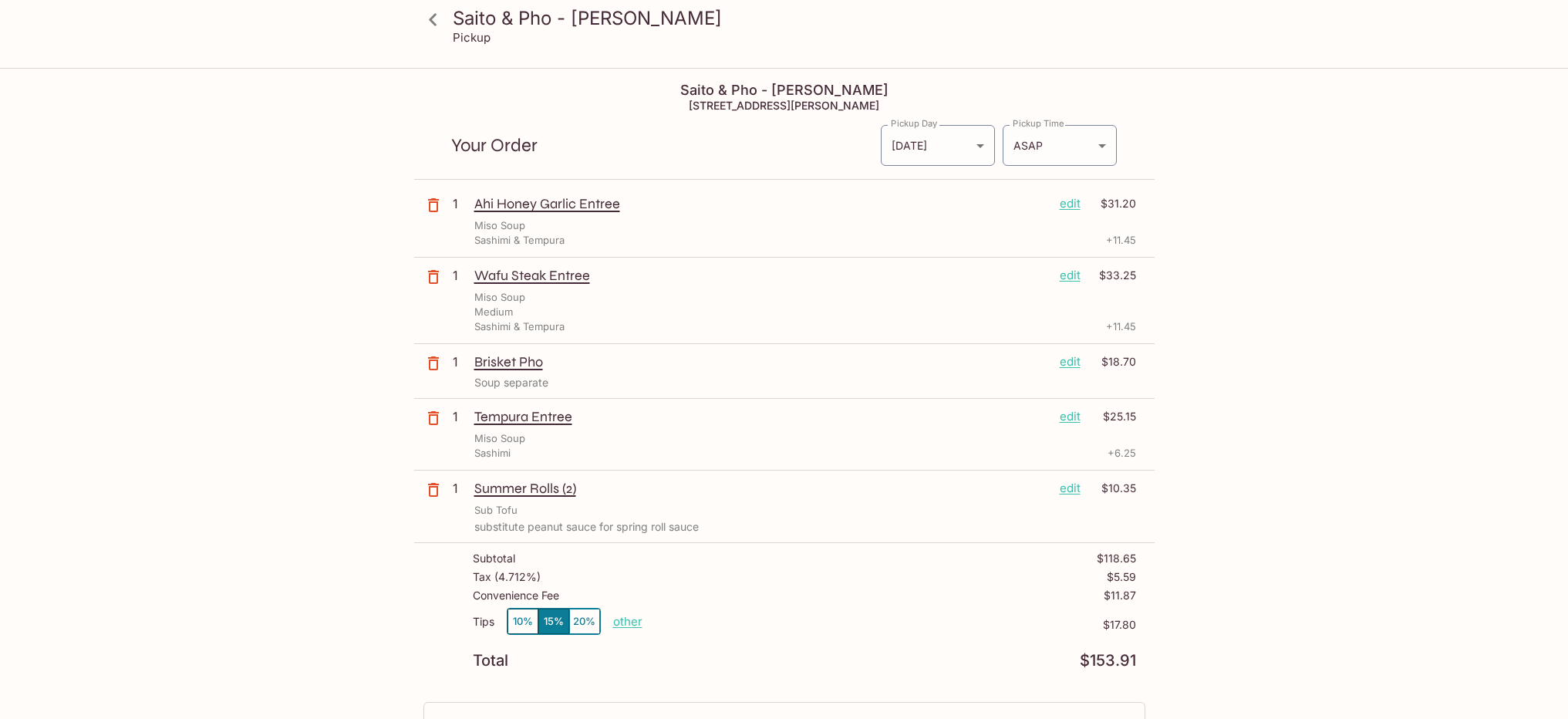
click at [431, 204] on icon "button" at bounding box center [433, 205] width 18 height 18
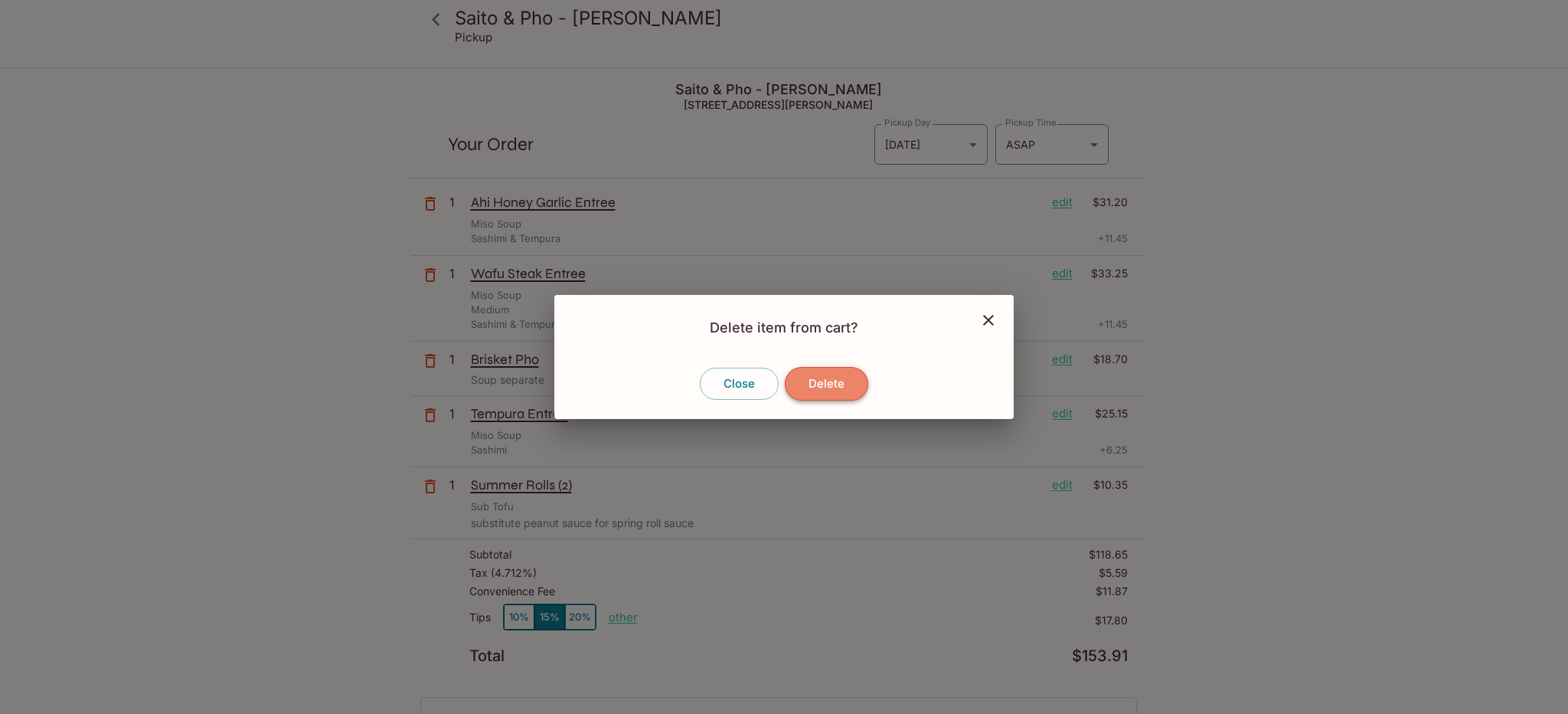
click at [827, 377] on button "Delete" at bounding box center [827, 383] width 84 height 34
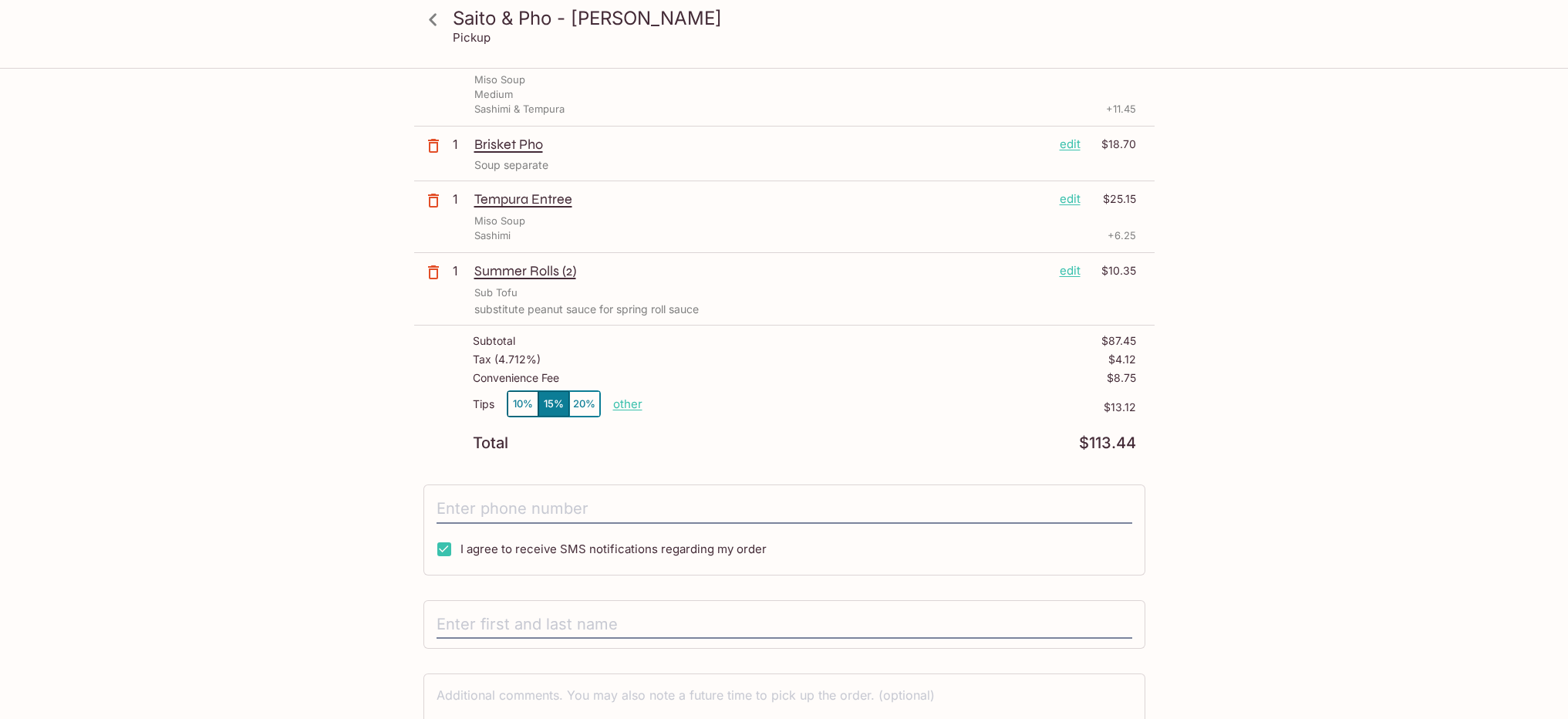
scroll to position [244, 0]
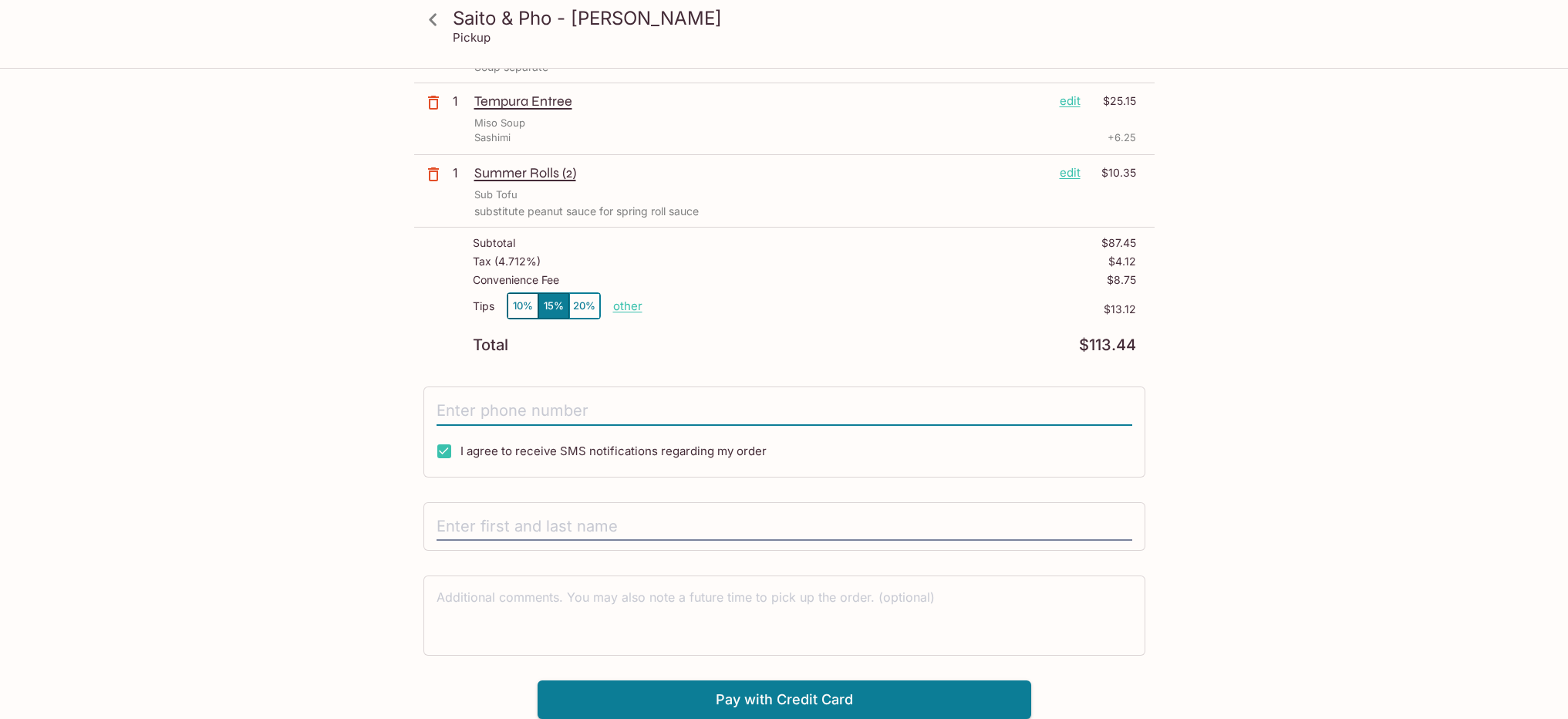
click at [624, 408] on input "tel" at bounding box center [784, 411] width 696 height 29
type input "[PHONE_NUMBER]"
click at [639, 527] on input "text" at bounding box center [784, 526] width 696 height 29
type input "[PERSON_NAME]"
click at [901, 697] on button "Pay with Credit Card" at bounding box center [784, 699] width 494 height 38
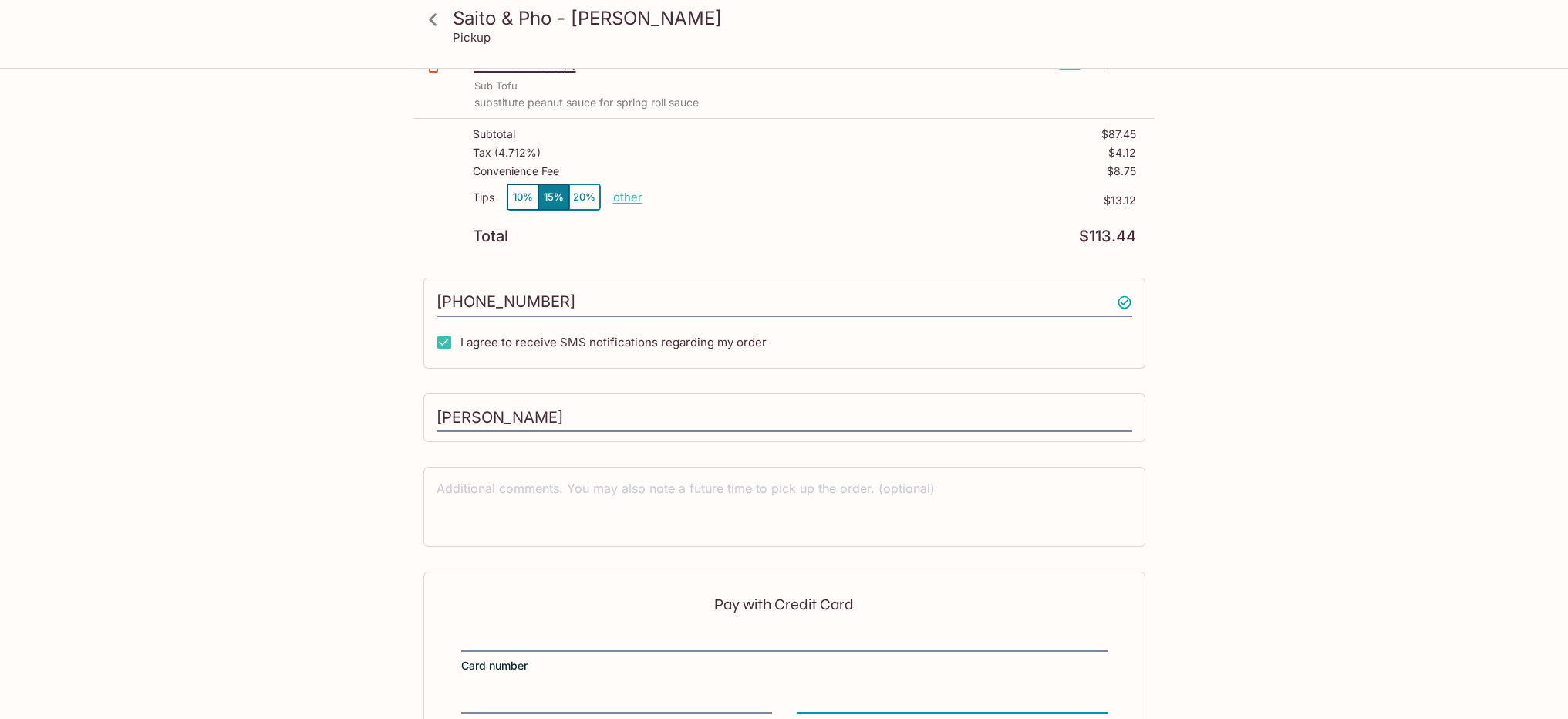
scroll to position [475, 0]
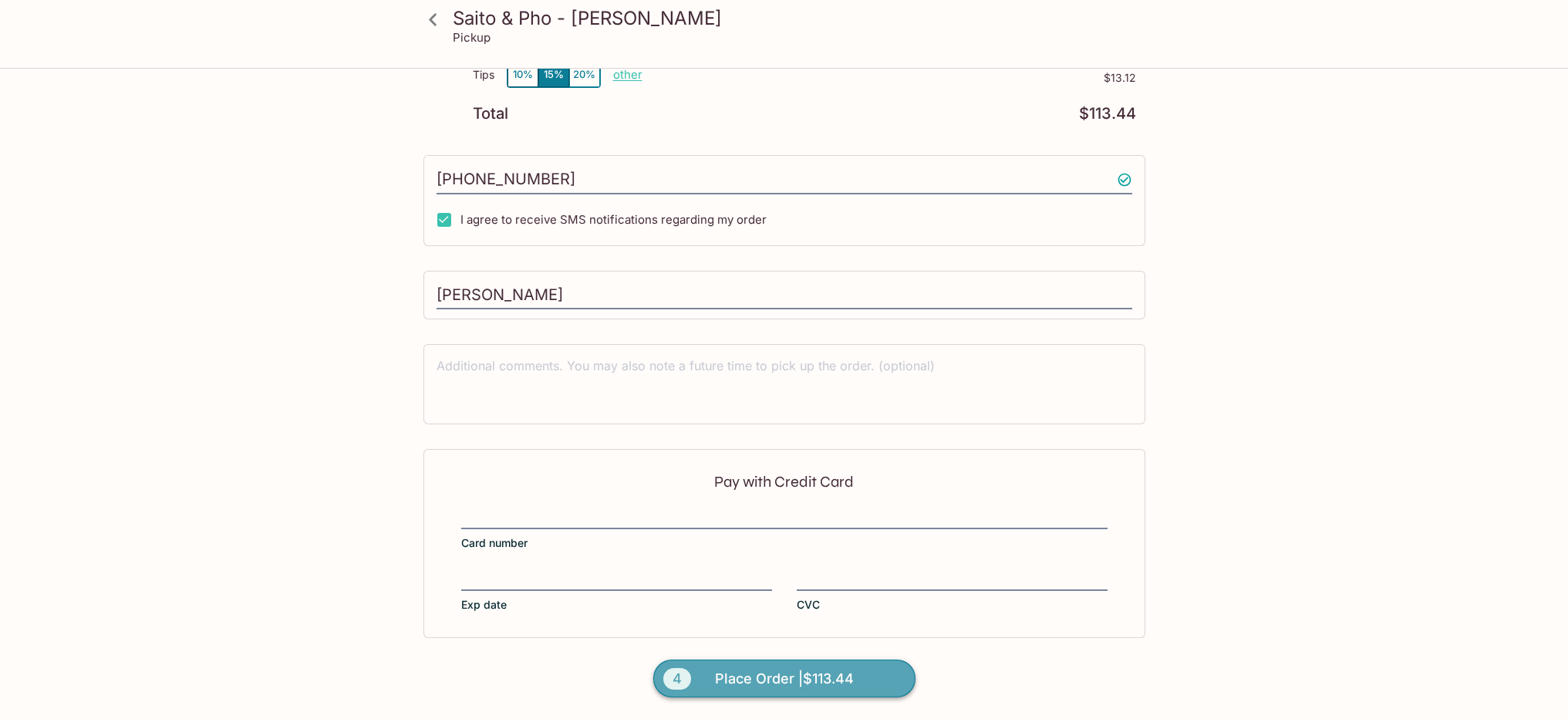
click at [796, 669] on span "Place Order | $113.44" at bounding box center [784, 678] width 139 height 25
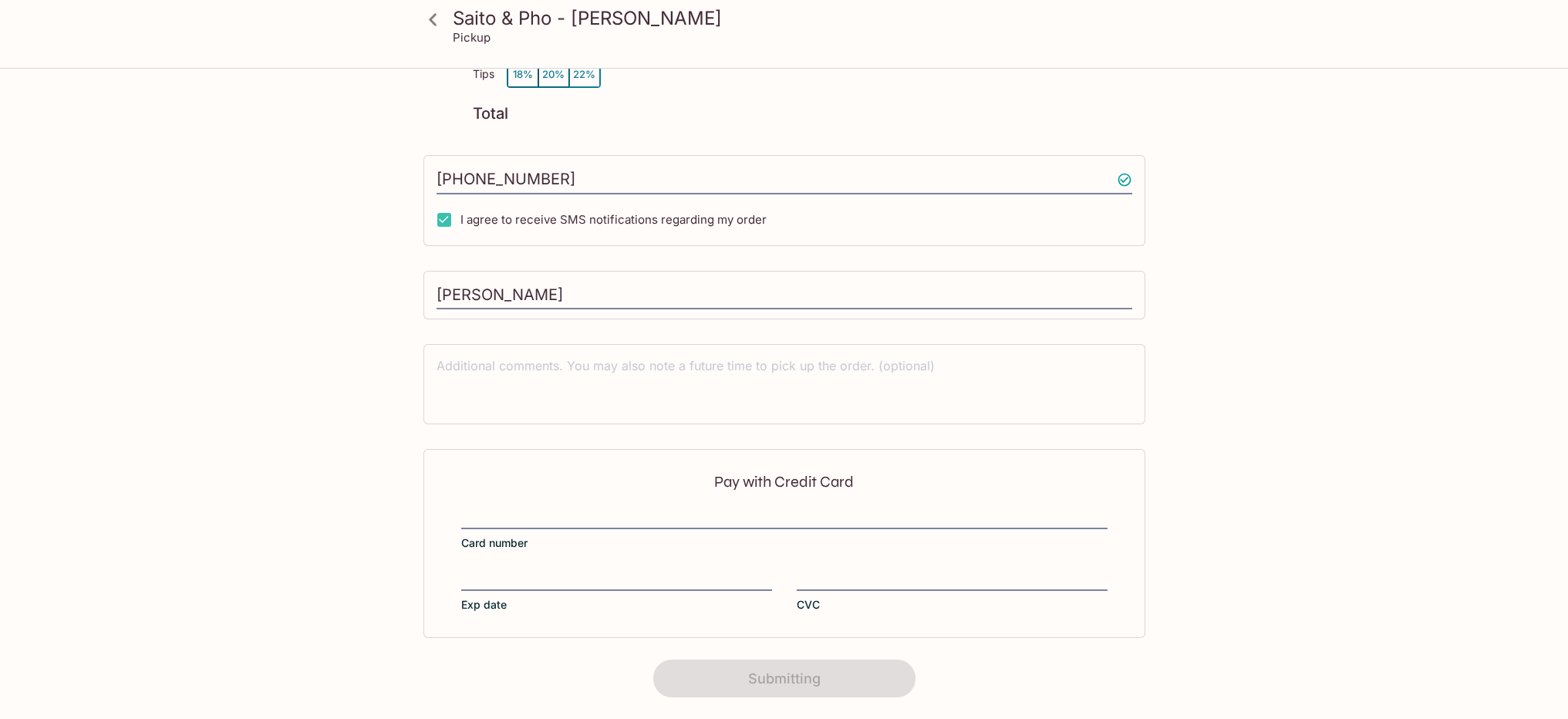
scroll to position [178, 0]
